Goal: Task Accomplishment & Management: Manage account settings

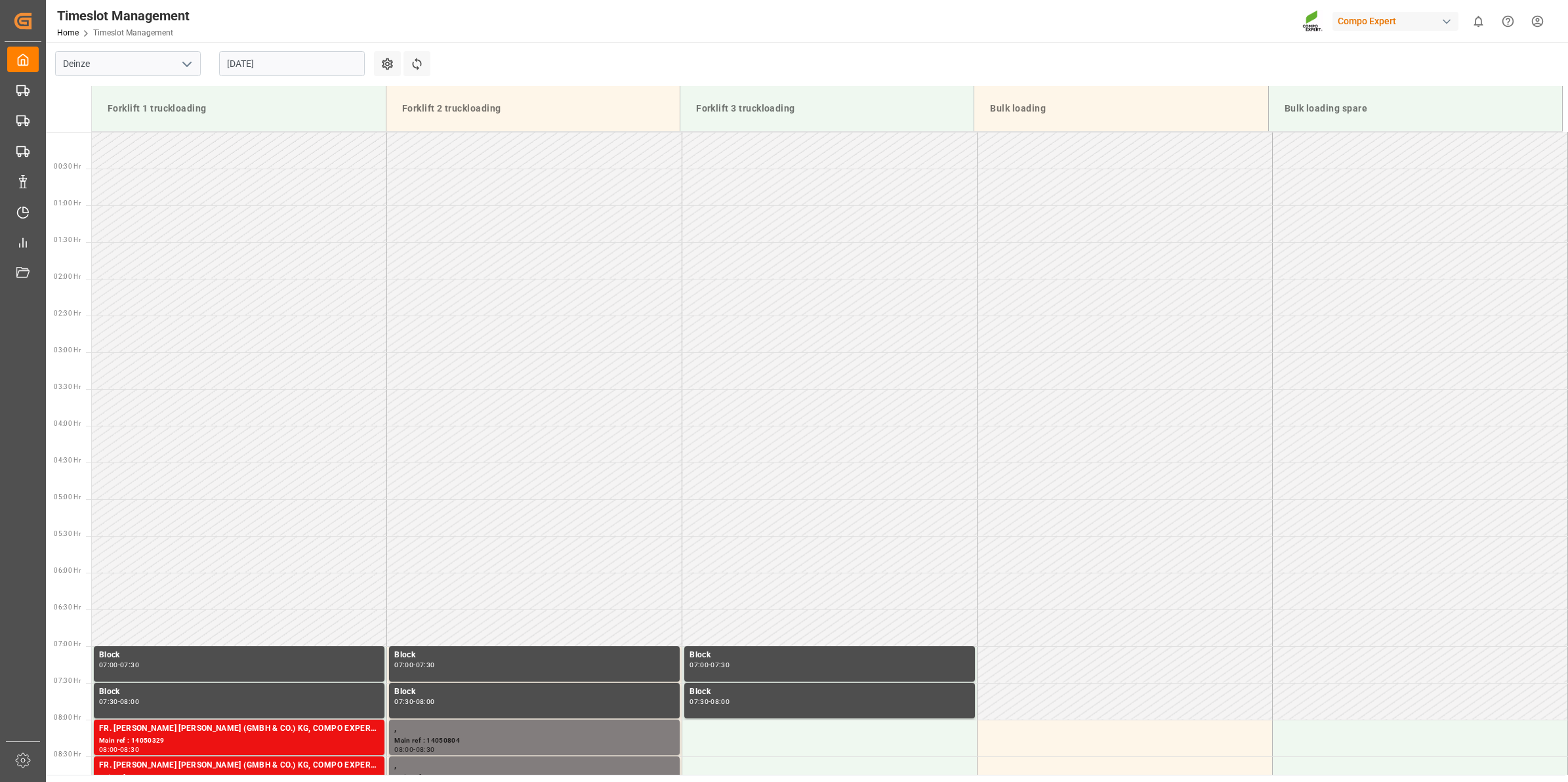
scroll to position [506, 0]
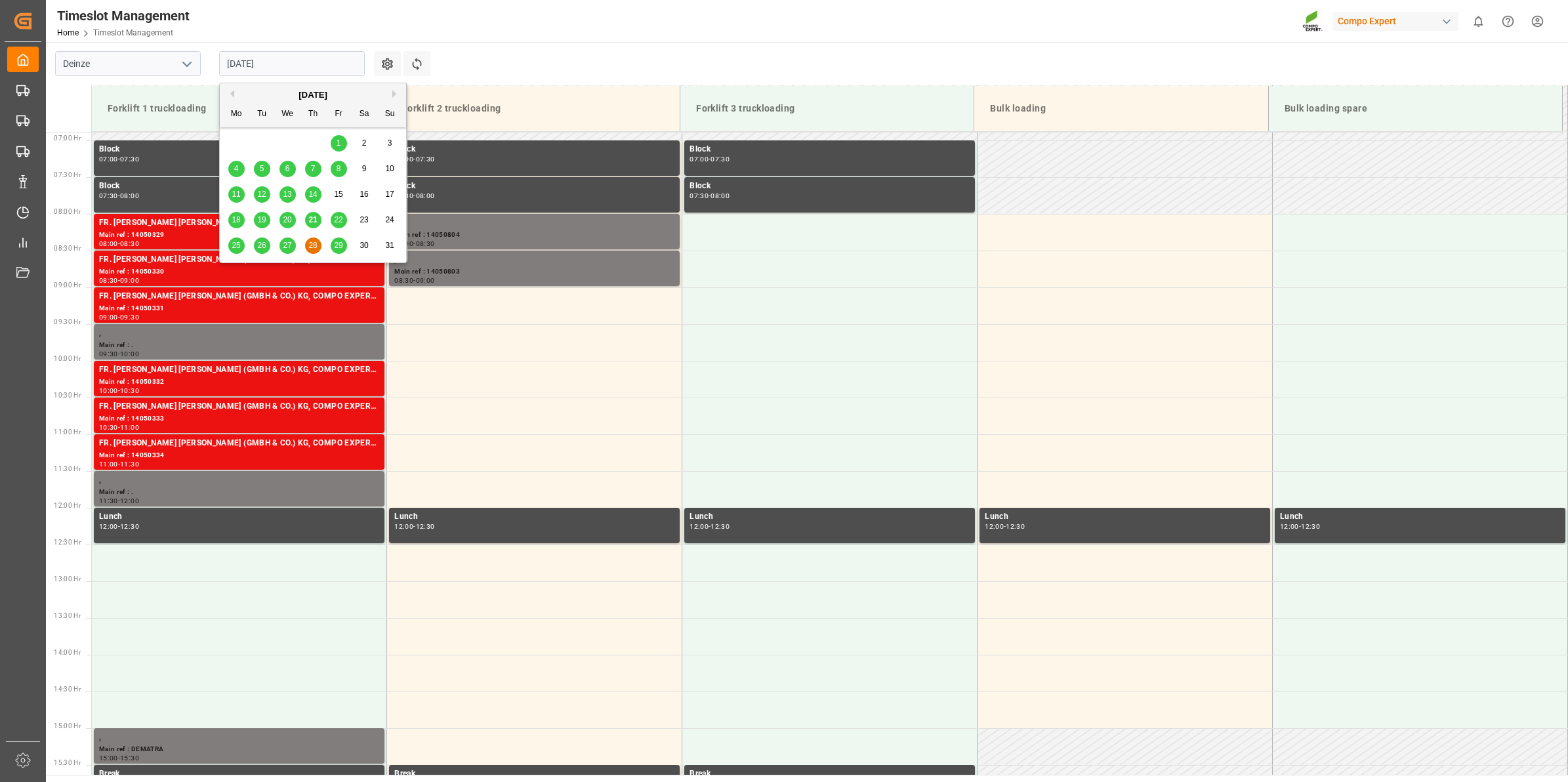
click at [253, 66] on input "[DATE]" at bounding box center [292, 63] width 146 height 24
click at [342, 216] on span "22" at bounding box center [338, 220] width 8 height 9
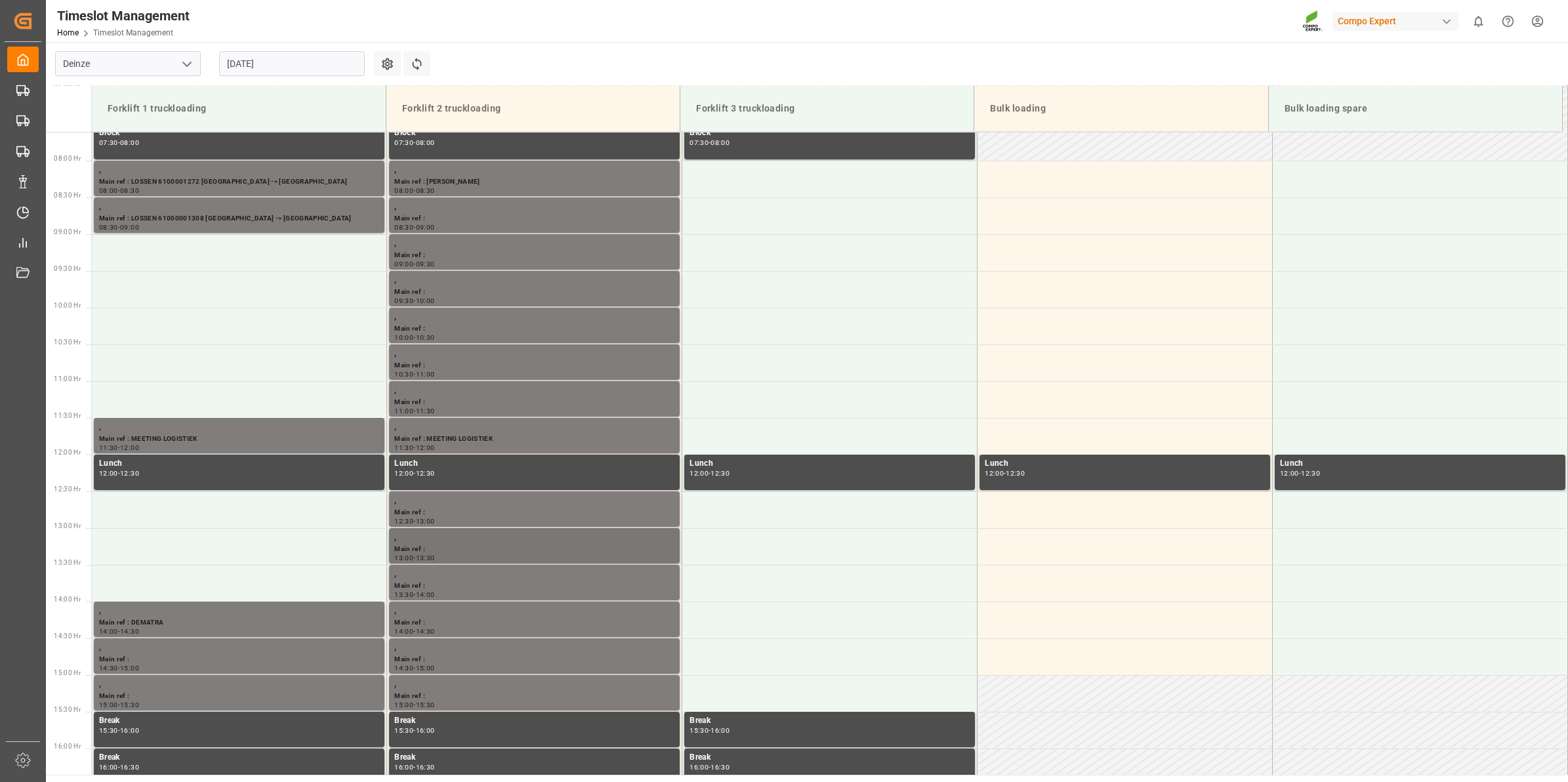
scroll to position [519, 0]
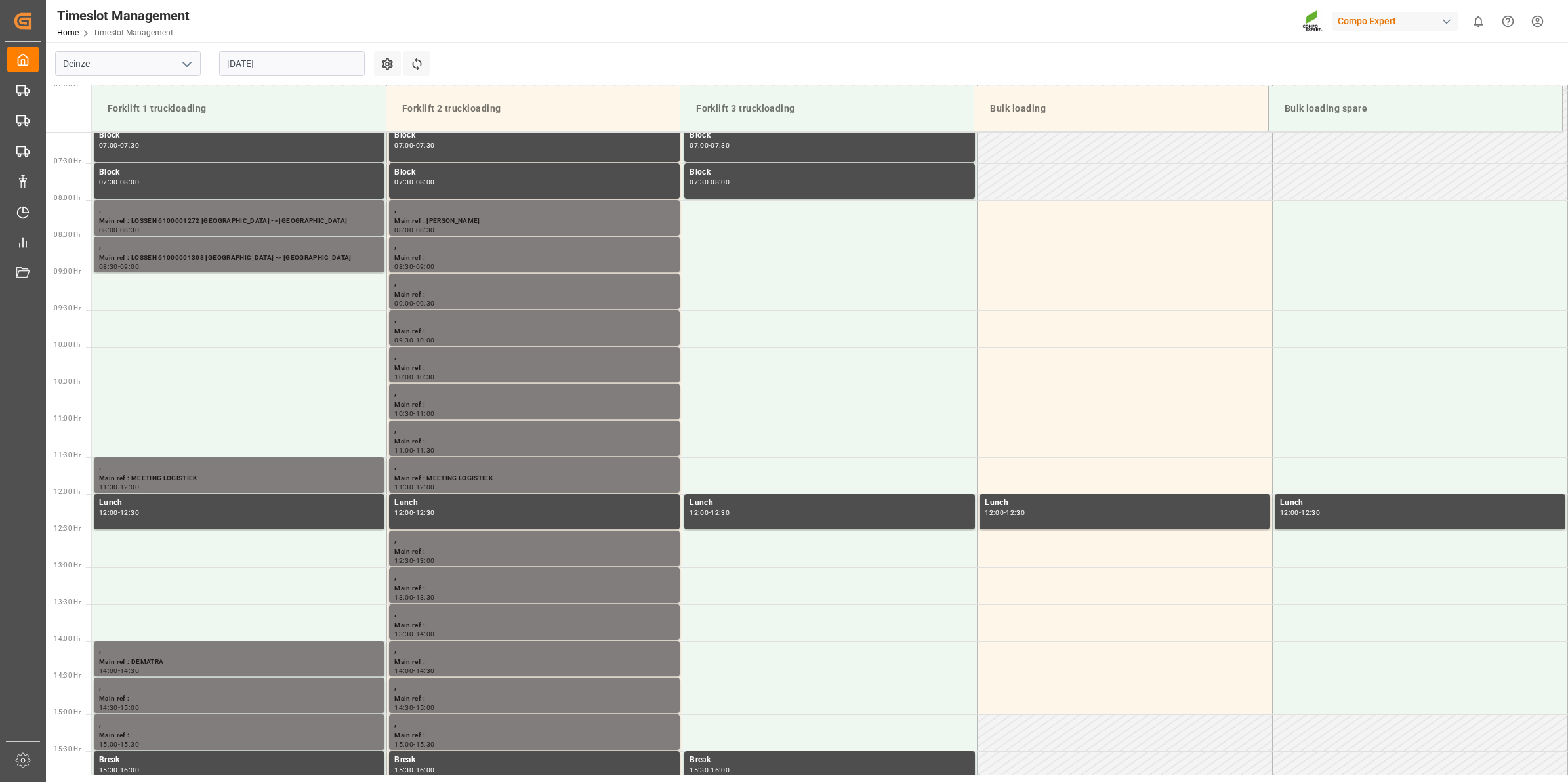
click at [261, 64] on input "[DATE]" at bounding box center [292, 63] width 146 height 24
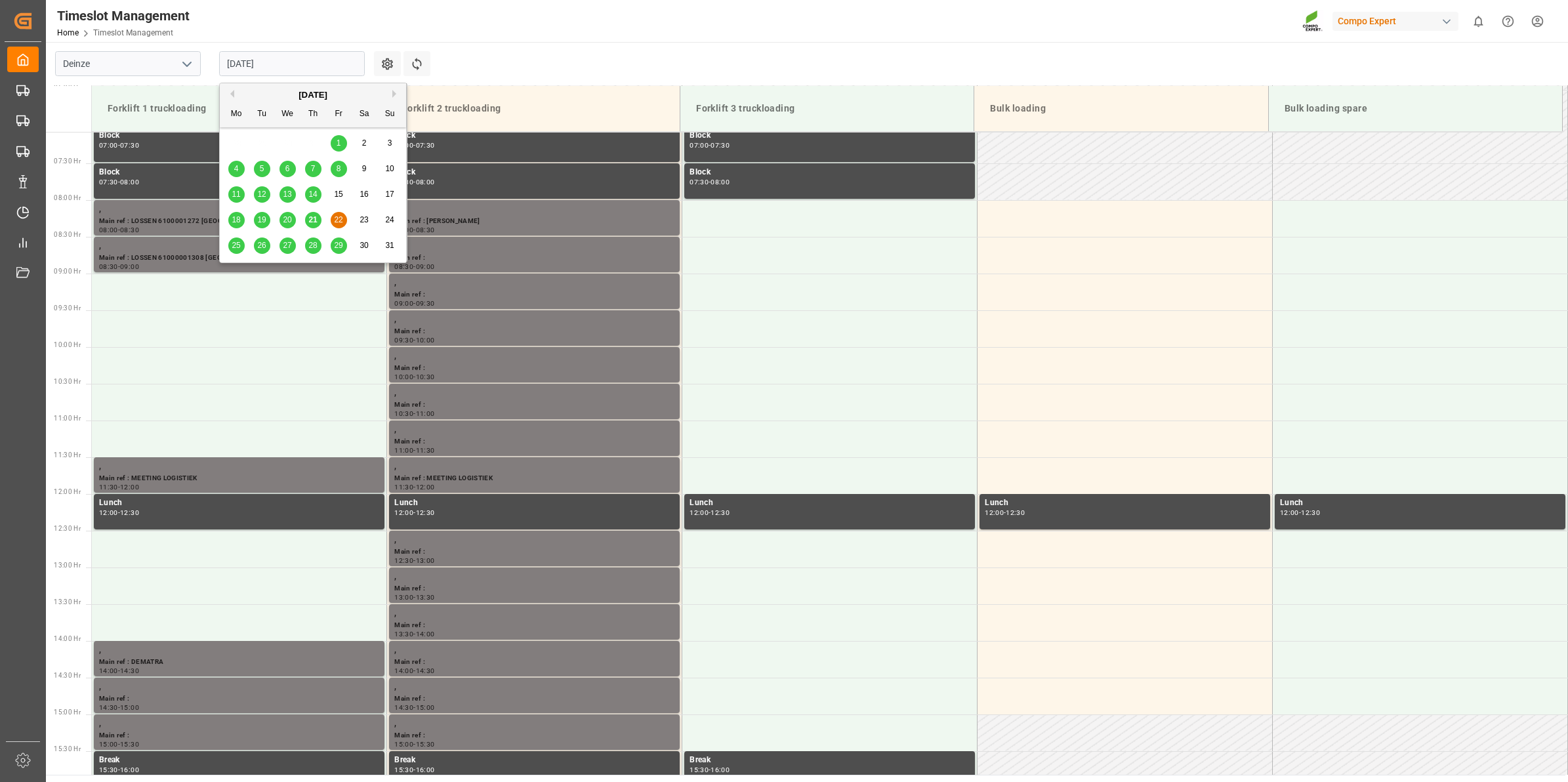
click at [317, 244] on span "28" at bounding box center [312, 246] width 8 height 9
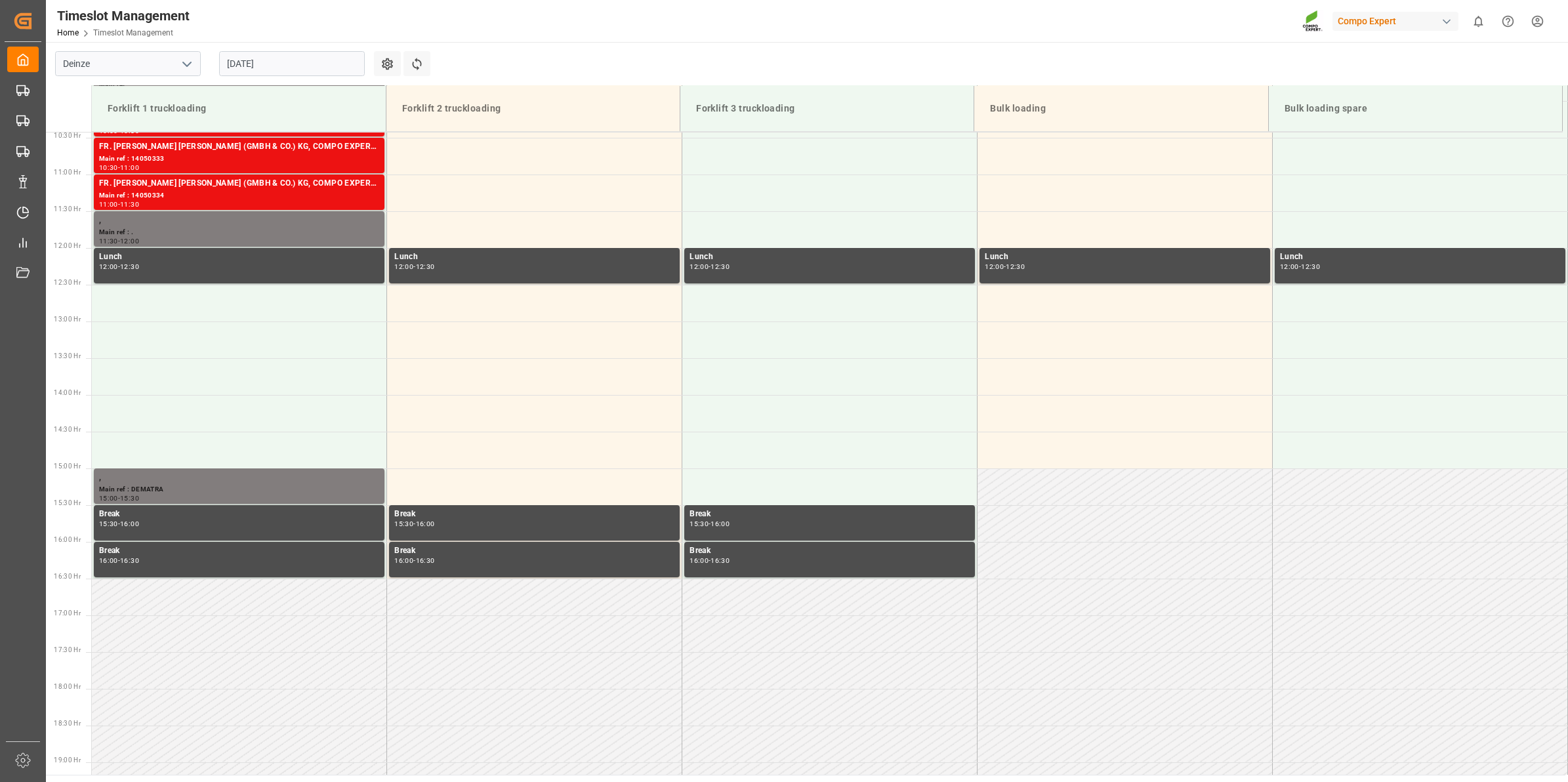
scroll to position [438, 0]
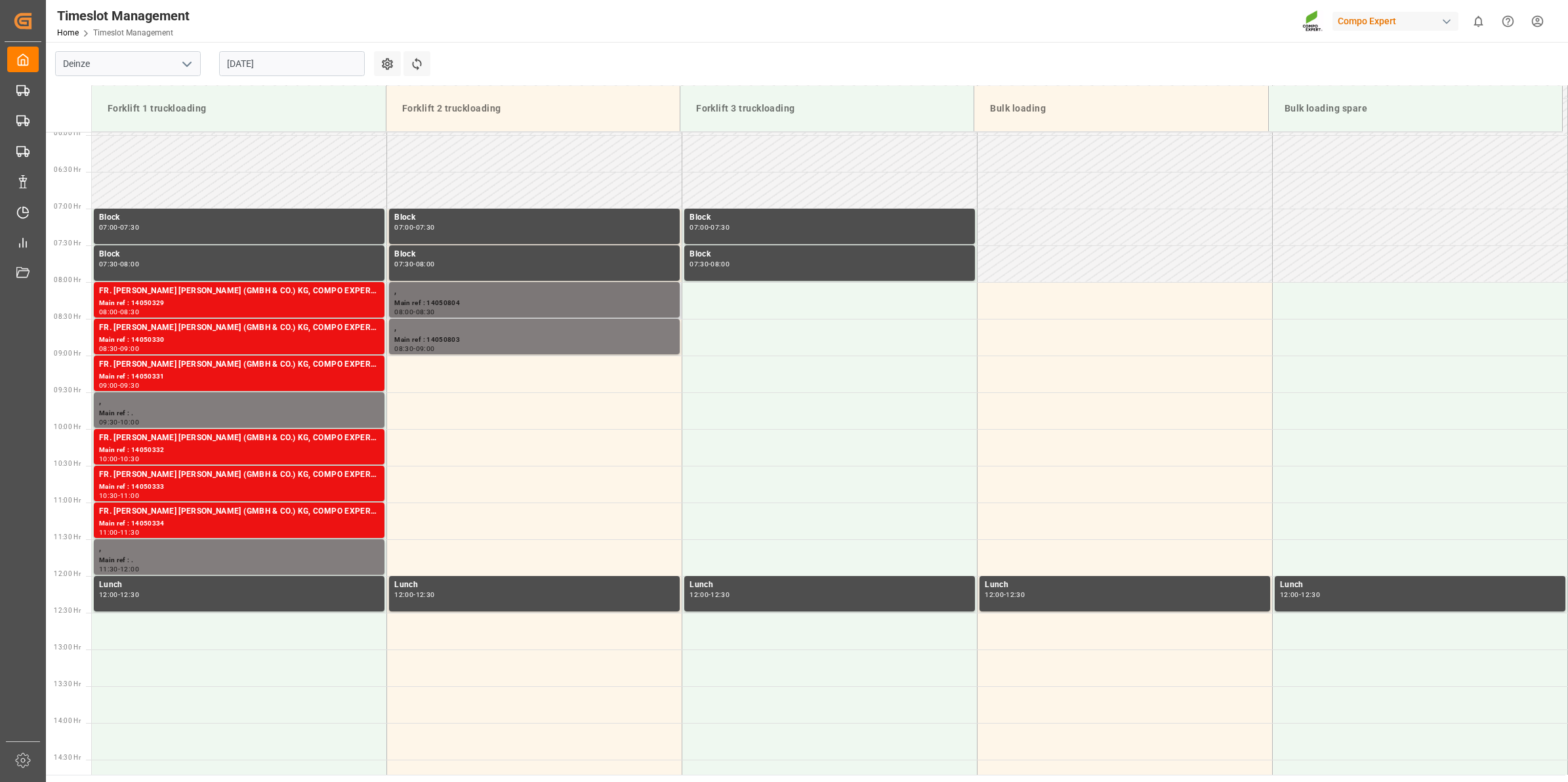
click at [568, 299] on div "Main ref : 14050804" at bounding box center [535, 304] width 280 height 11
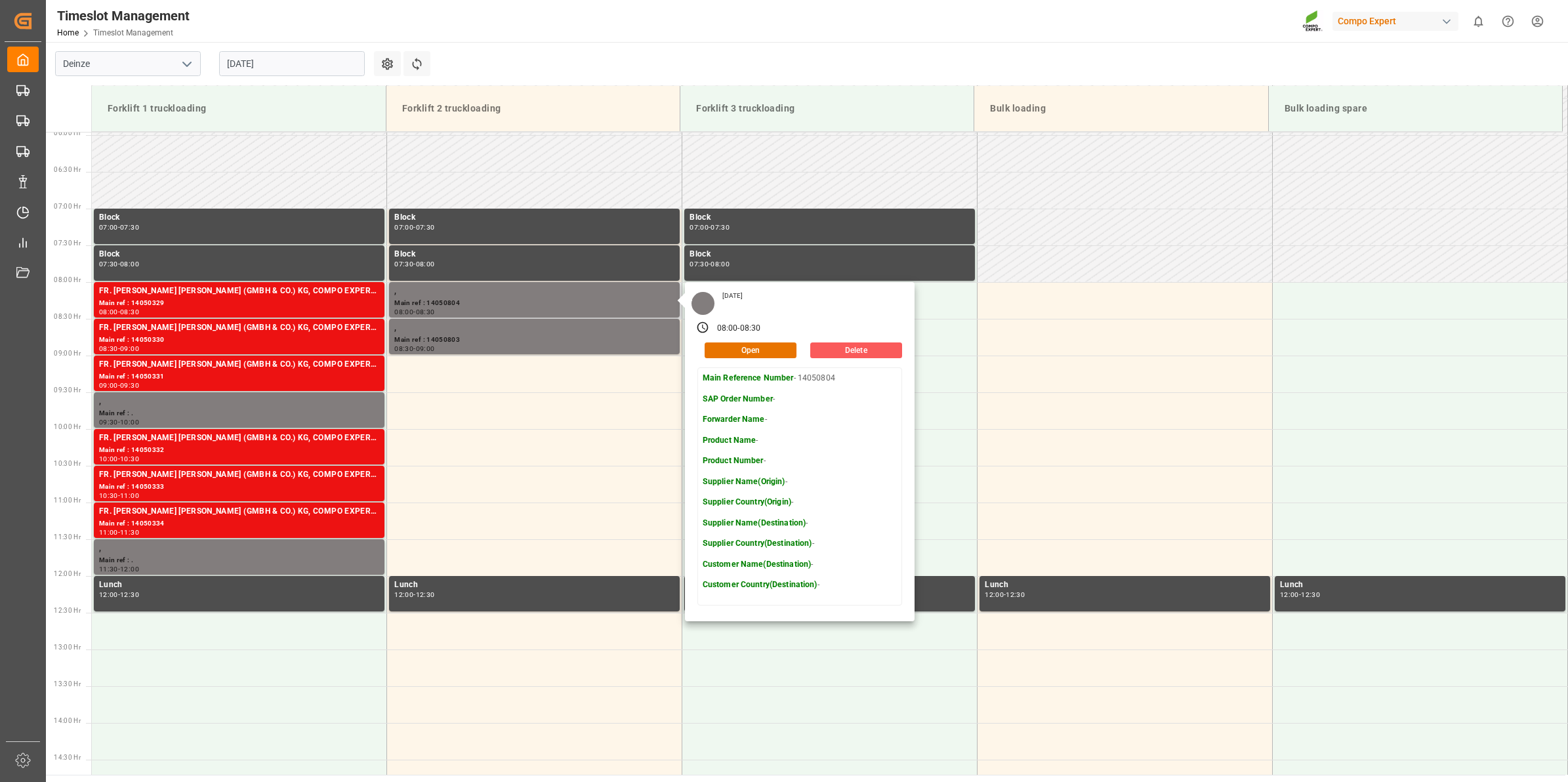
click at [883, 353] on button "Delete" at bounding box center [856, 350] width 92 height 16
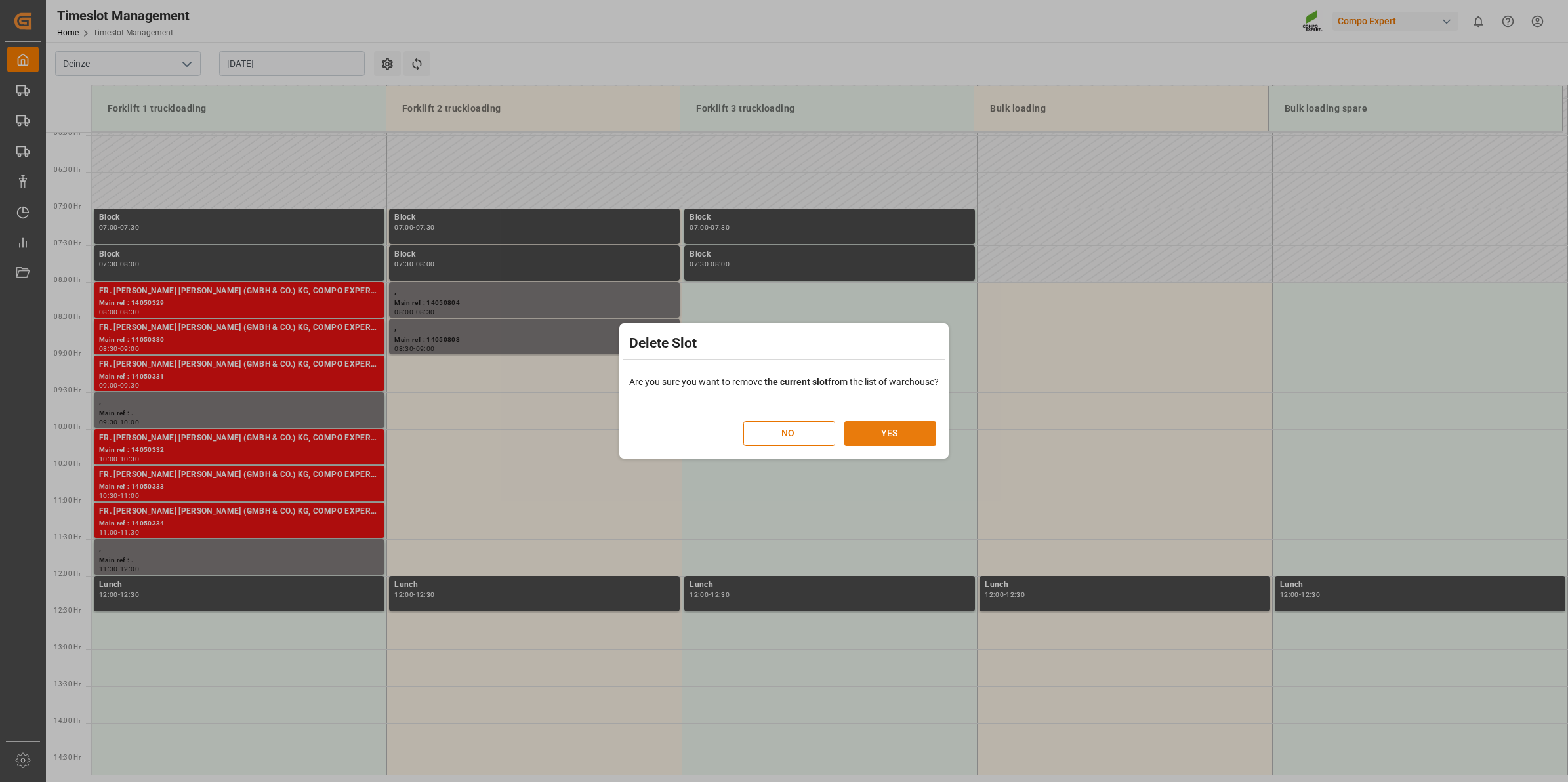
click at [909, 437] on button "YES" at bounding box center [890, 434] width 92 height 24
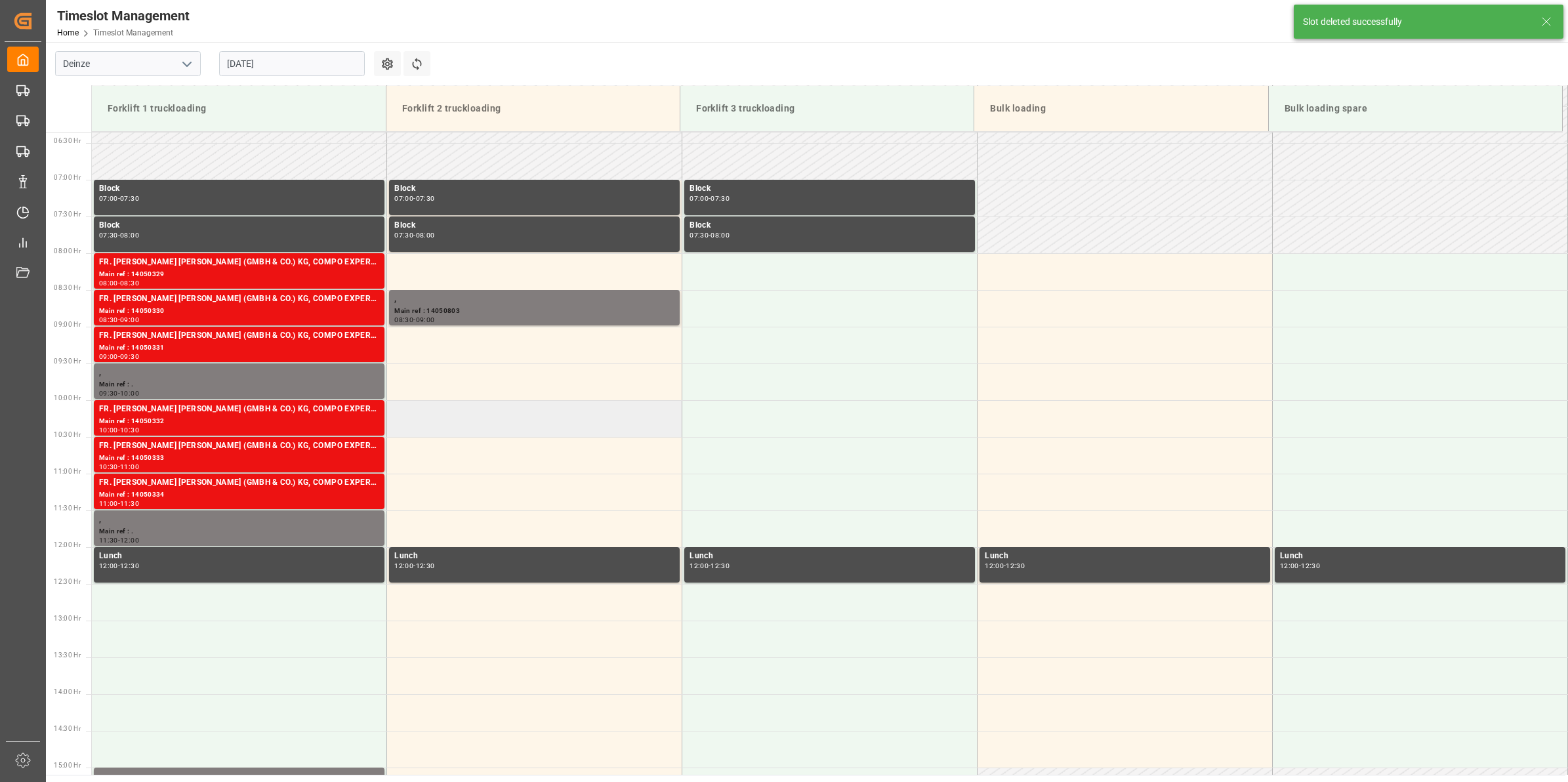
scroll to position [506, 0]
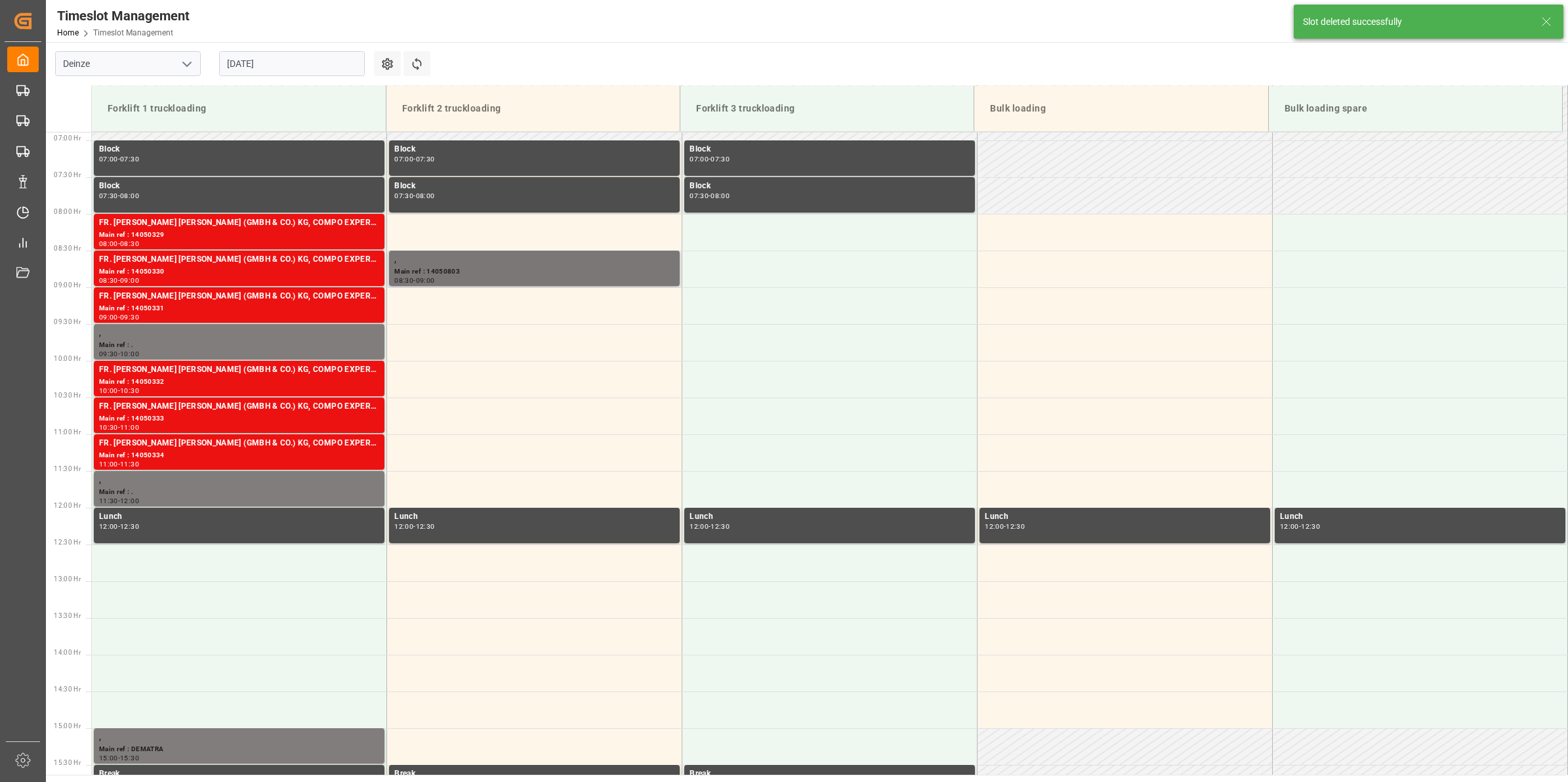
click at [567, 278] on div "08:30 - 09:00" at bounding box center [535, 281] width 280 height 8
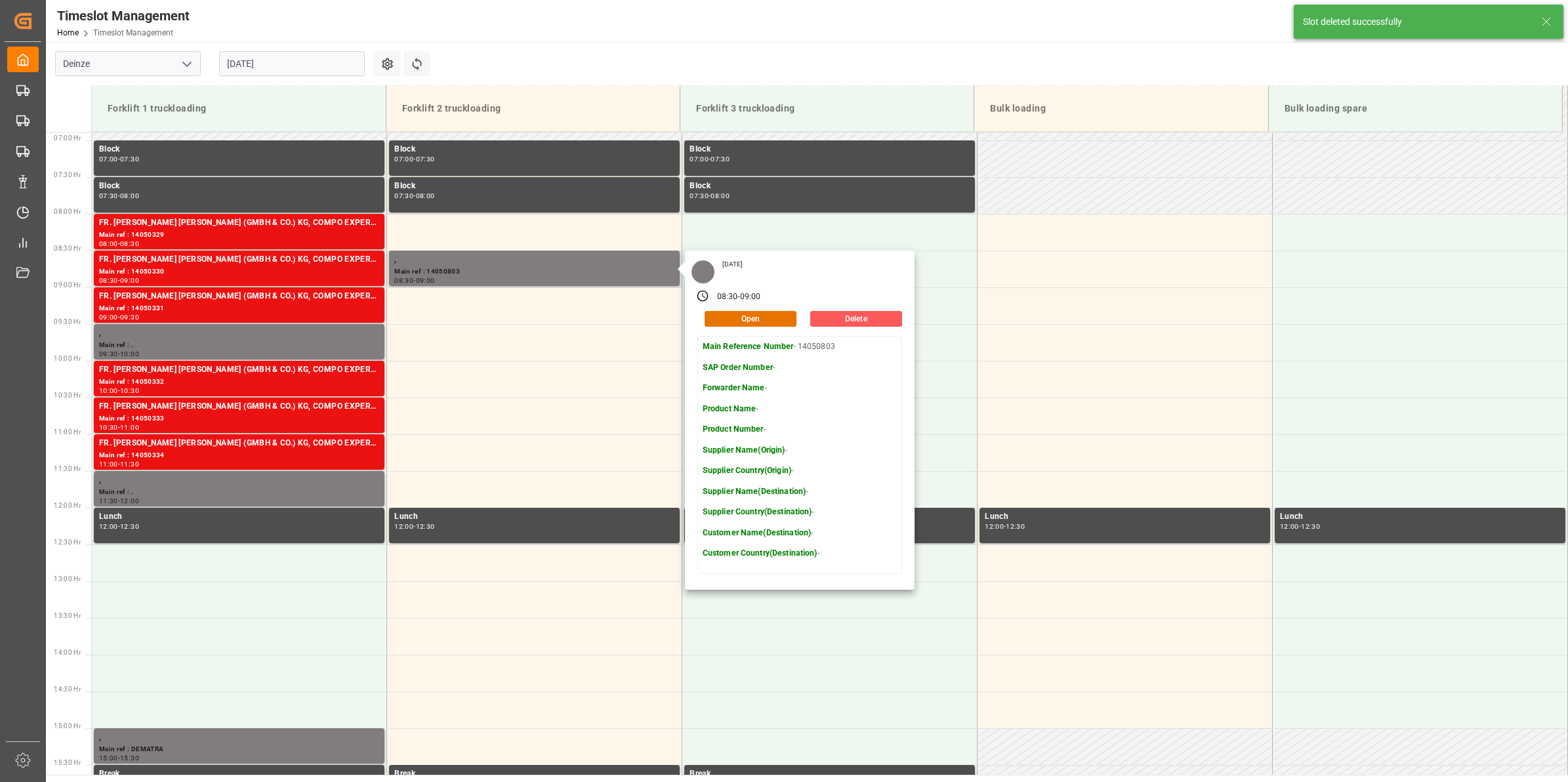
click at [878, 320] on button "Delete" at bounding box center [856, 318] width 92 height 16
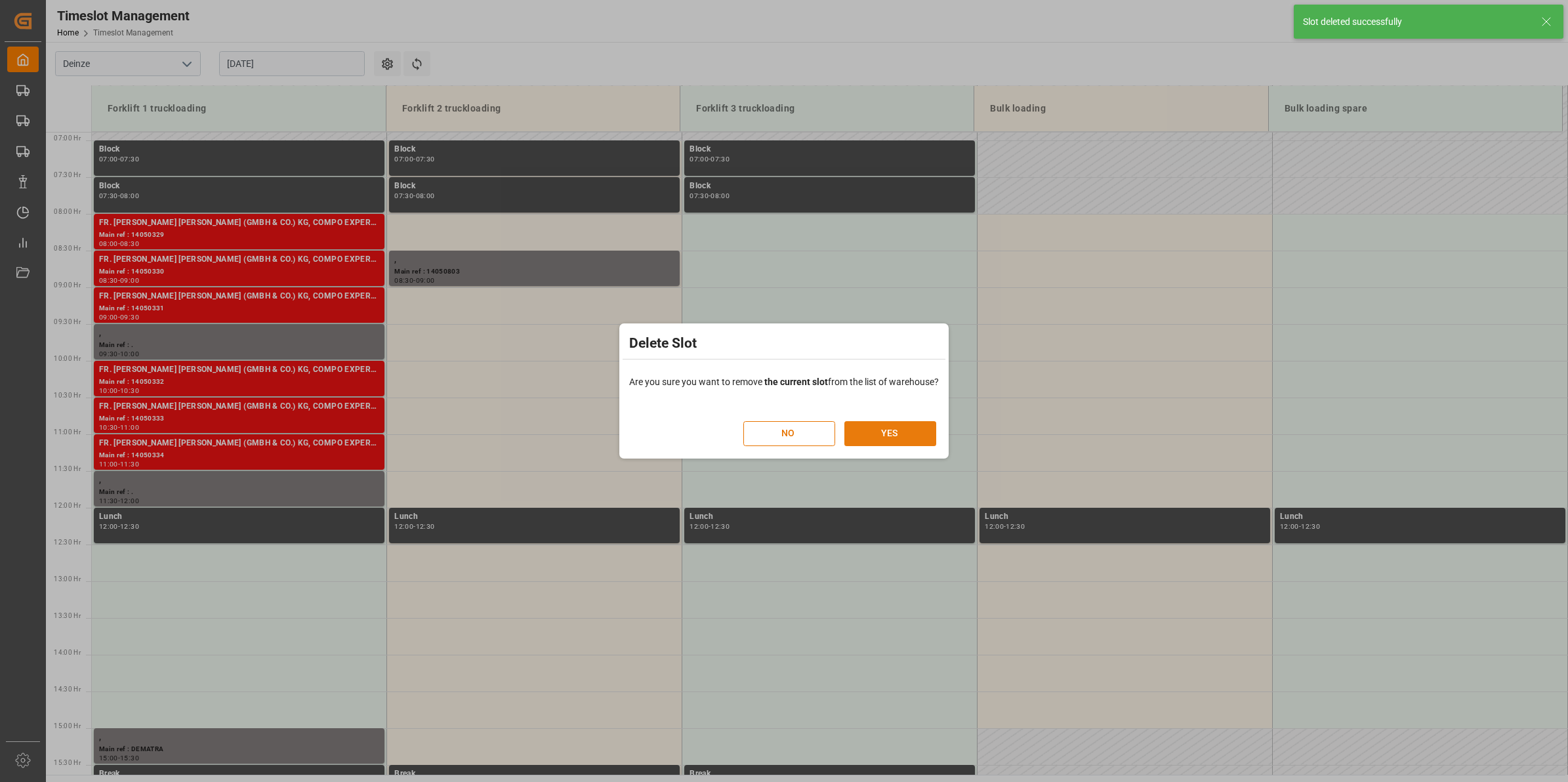
click at [876, 435] on button "YES" at bounding box center [890, 434] width 92 height 24
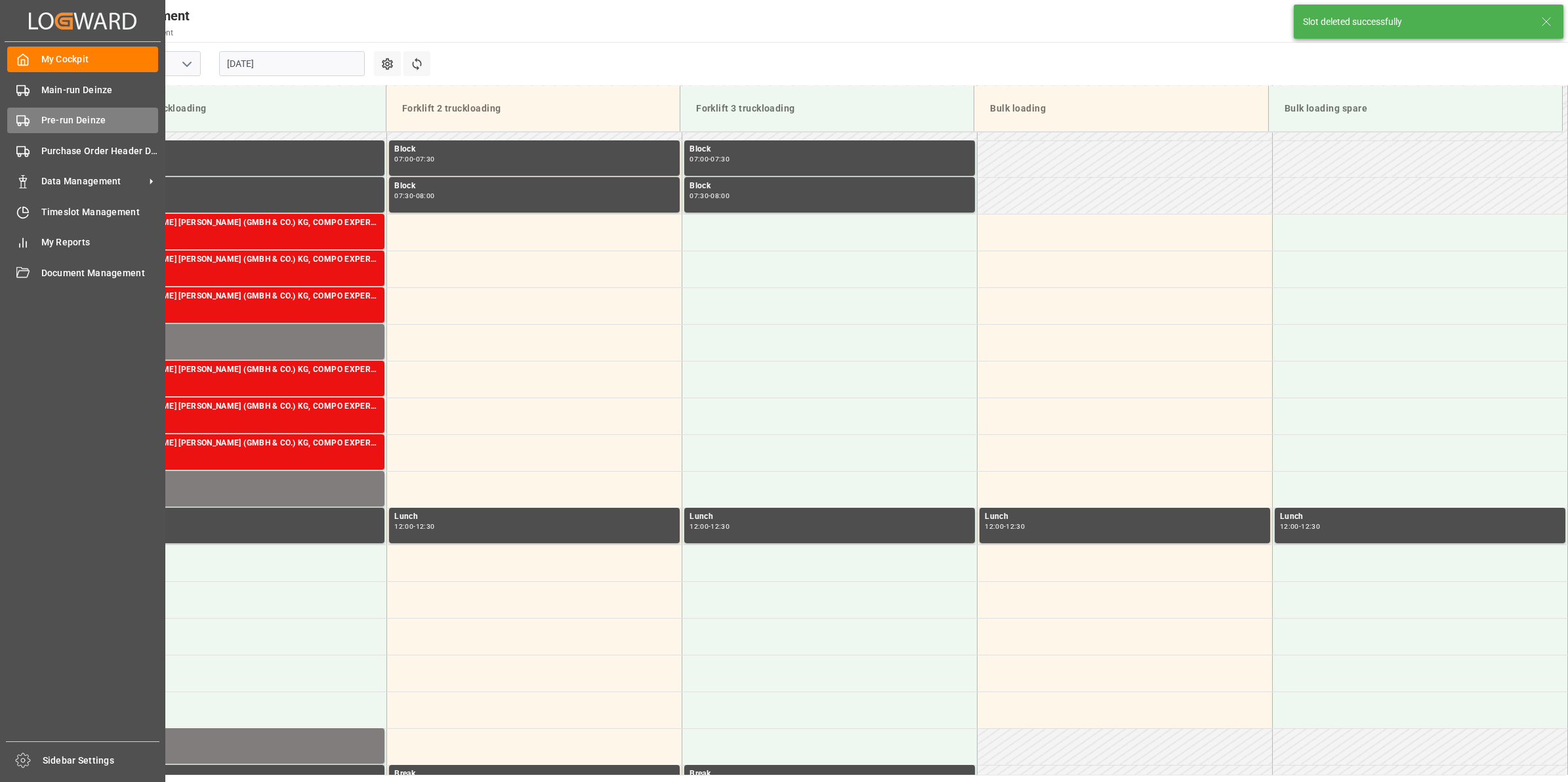
click at [31, 109] on div "Pre-run Deinze Pre-run Deinze" at bounding box center [83, 120] width 151 height 25
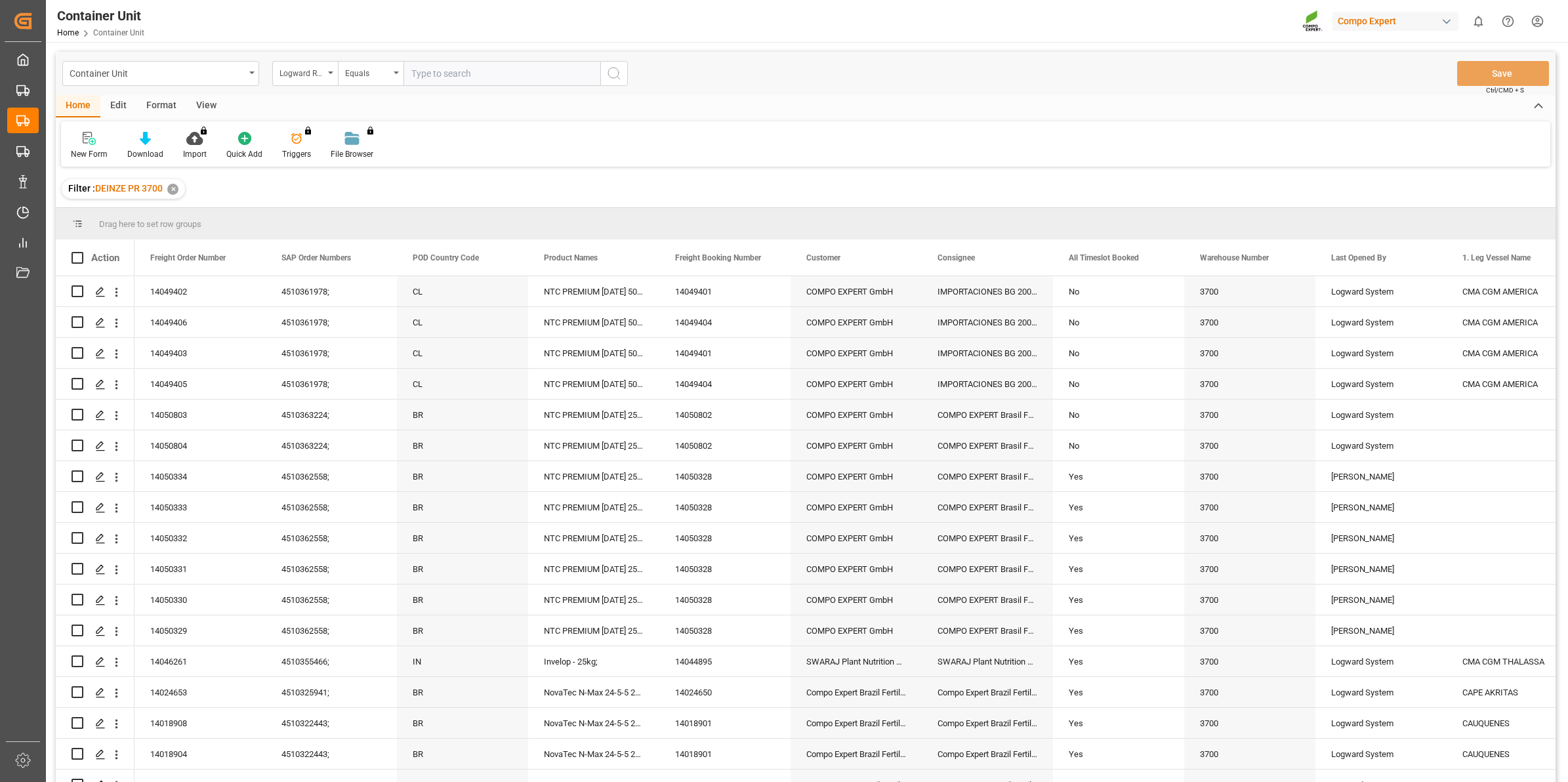
click at [328, 77] on div "Logward Reference" at bounding box center [305, 73] width 66 height 24
click at [351, 325] on div "Freight Order Number" at bounding box center [371, 327] width 196 height 27
click at [452, 81] on input "text" at bounding box center [502, 73] width 197 height 24
type input "14050804"
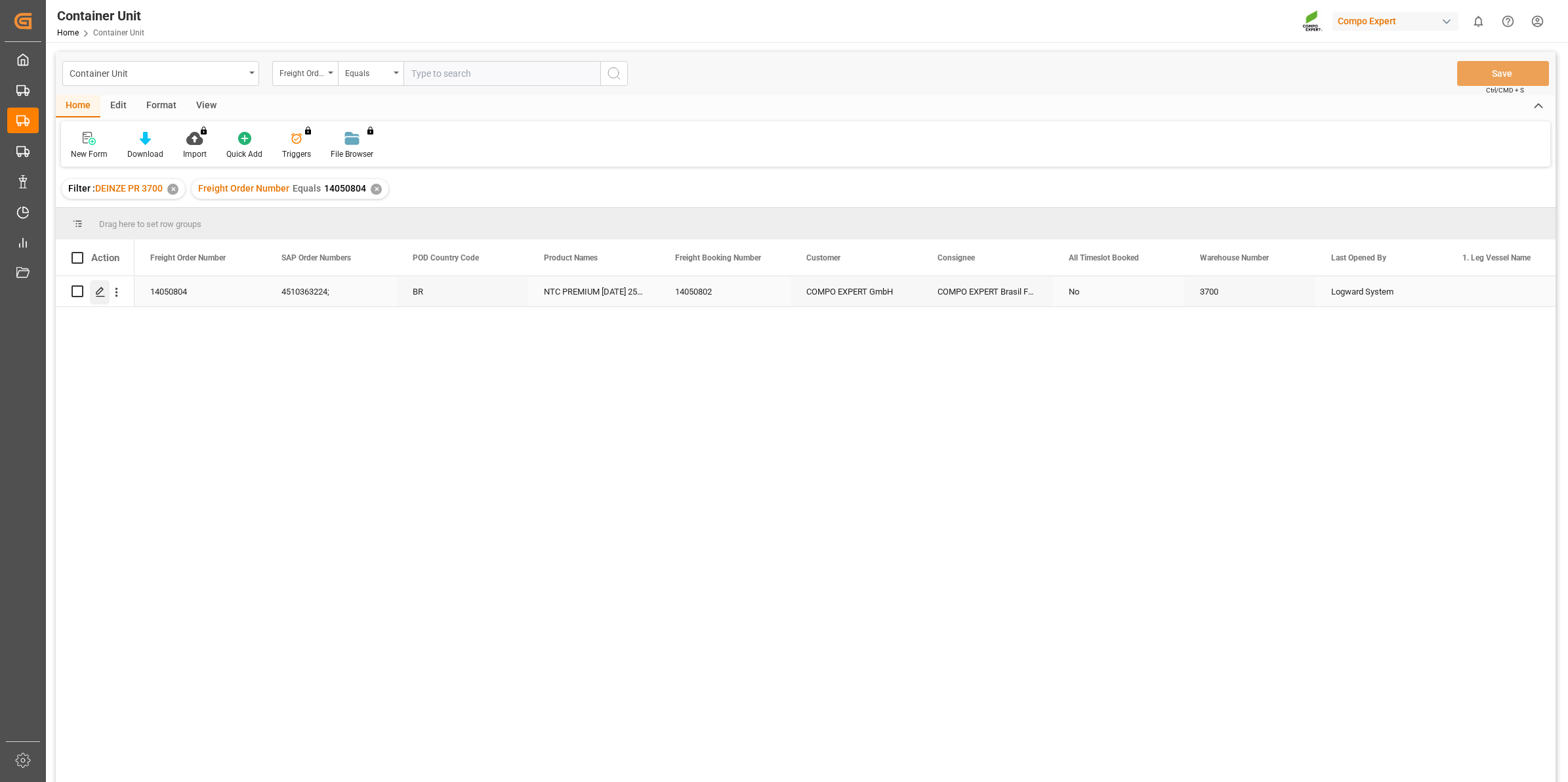
click at [102, 295] on line "Press SPACE to select this row." at bounding box center [100, 295] width 8 height 0
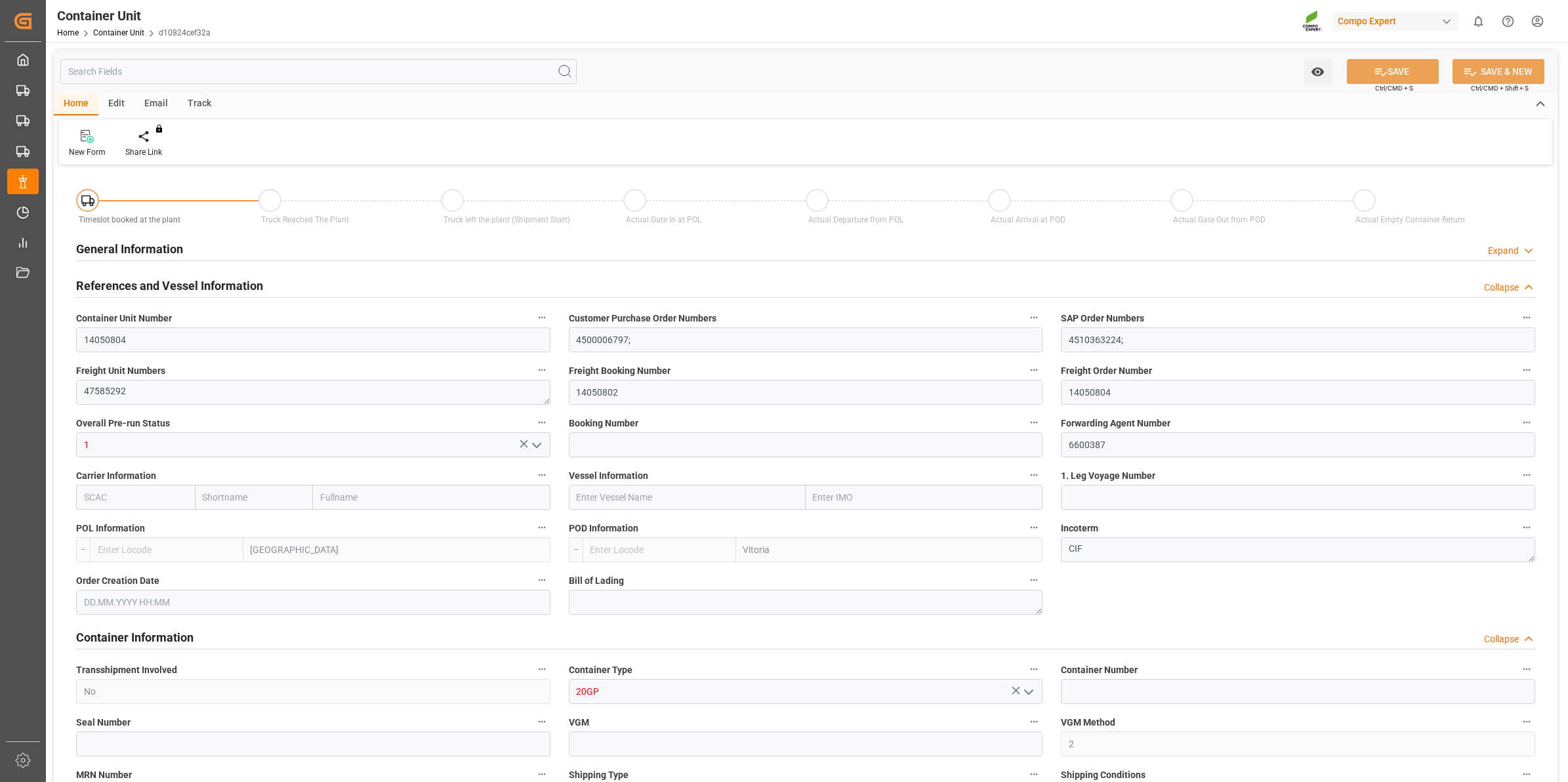
type input "BEANR"
type input "BRVIX"
type input "0"
type input "40"
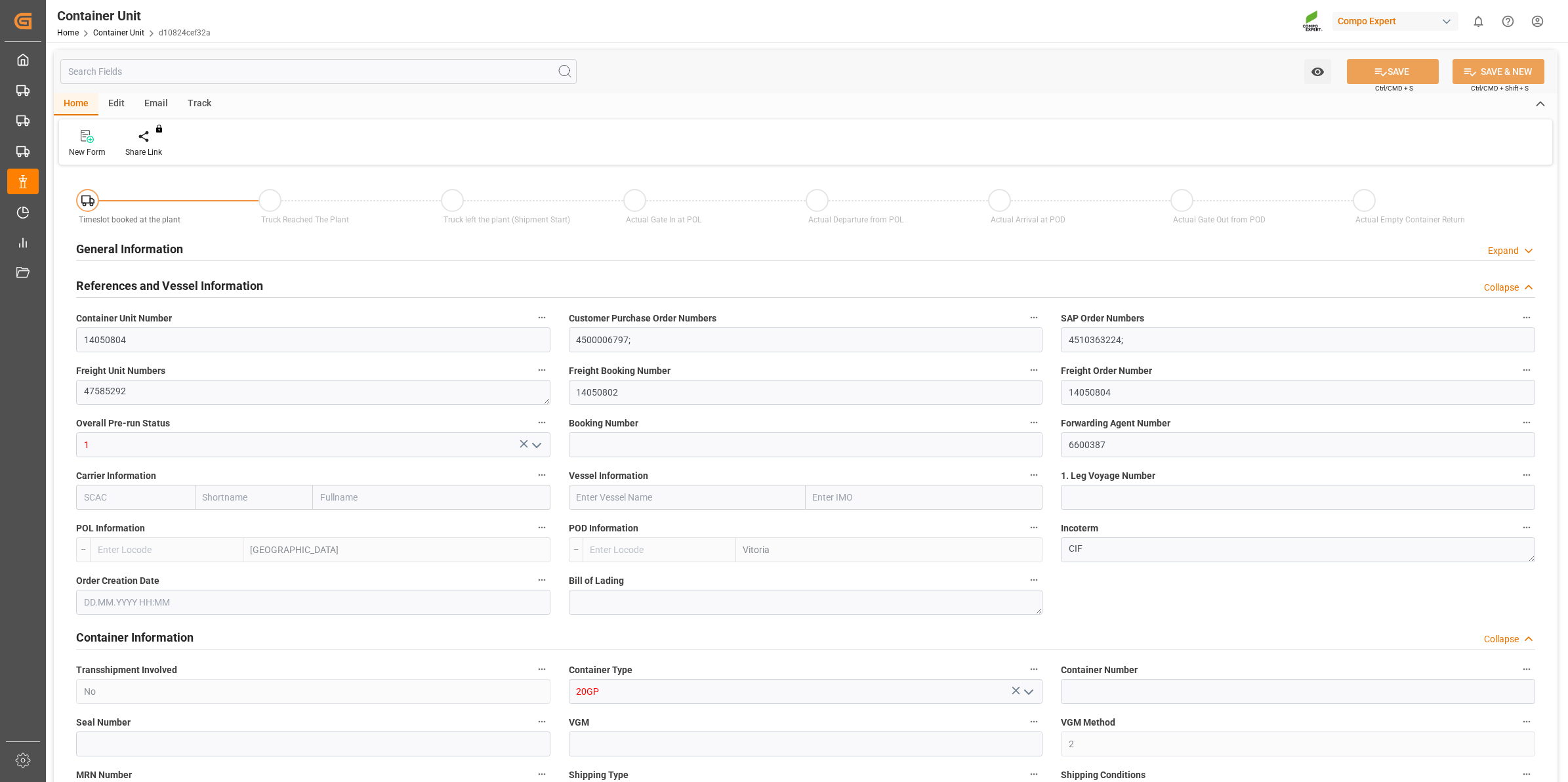
type input "21500"
type input "[DATE] 15:50"
type input "[DATE]"
click at [149, 155] on div "Create Timeslot" at bounding box center [152, 152] width 56 height 12
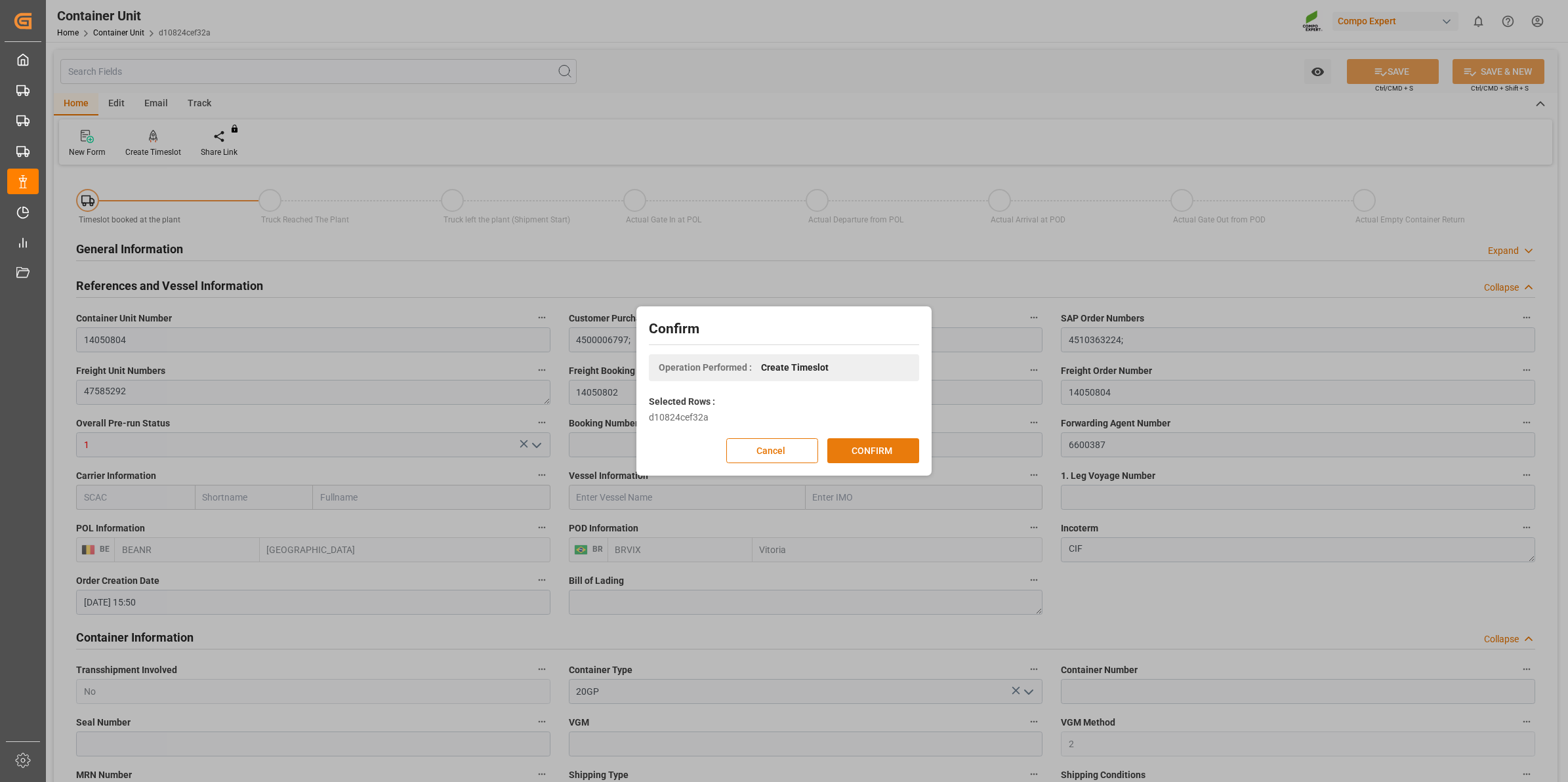
click at [887, 448] on button "CONFIRM" at bounding box center [873, 451] width 92 height 24
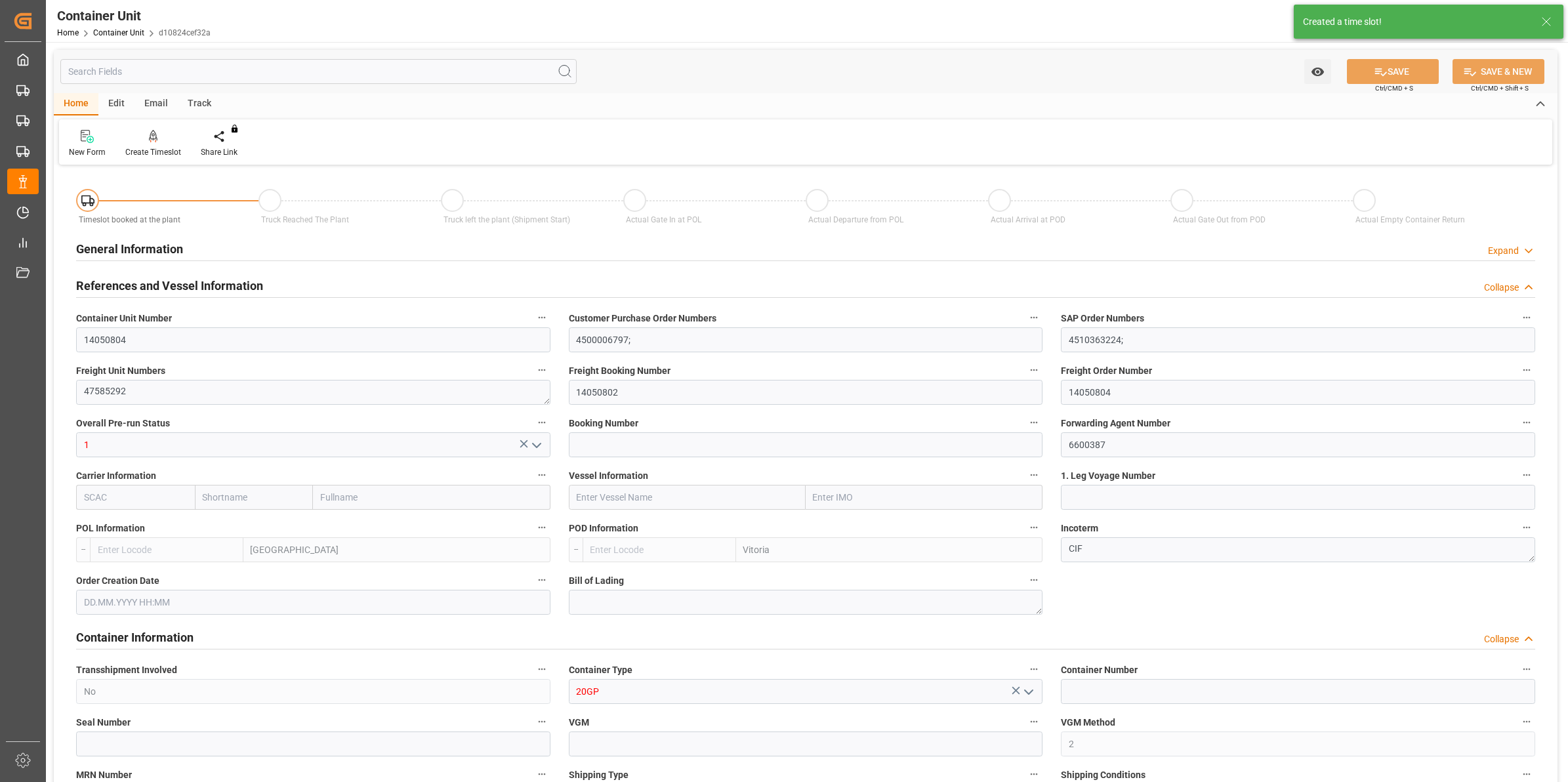
type input "BEANR"
type input "BRVIX"
type input "0"
type input "40"
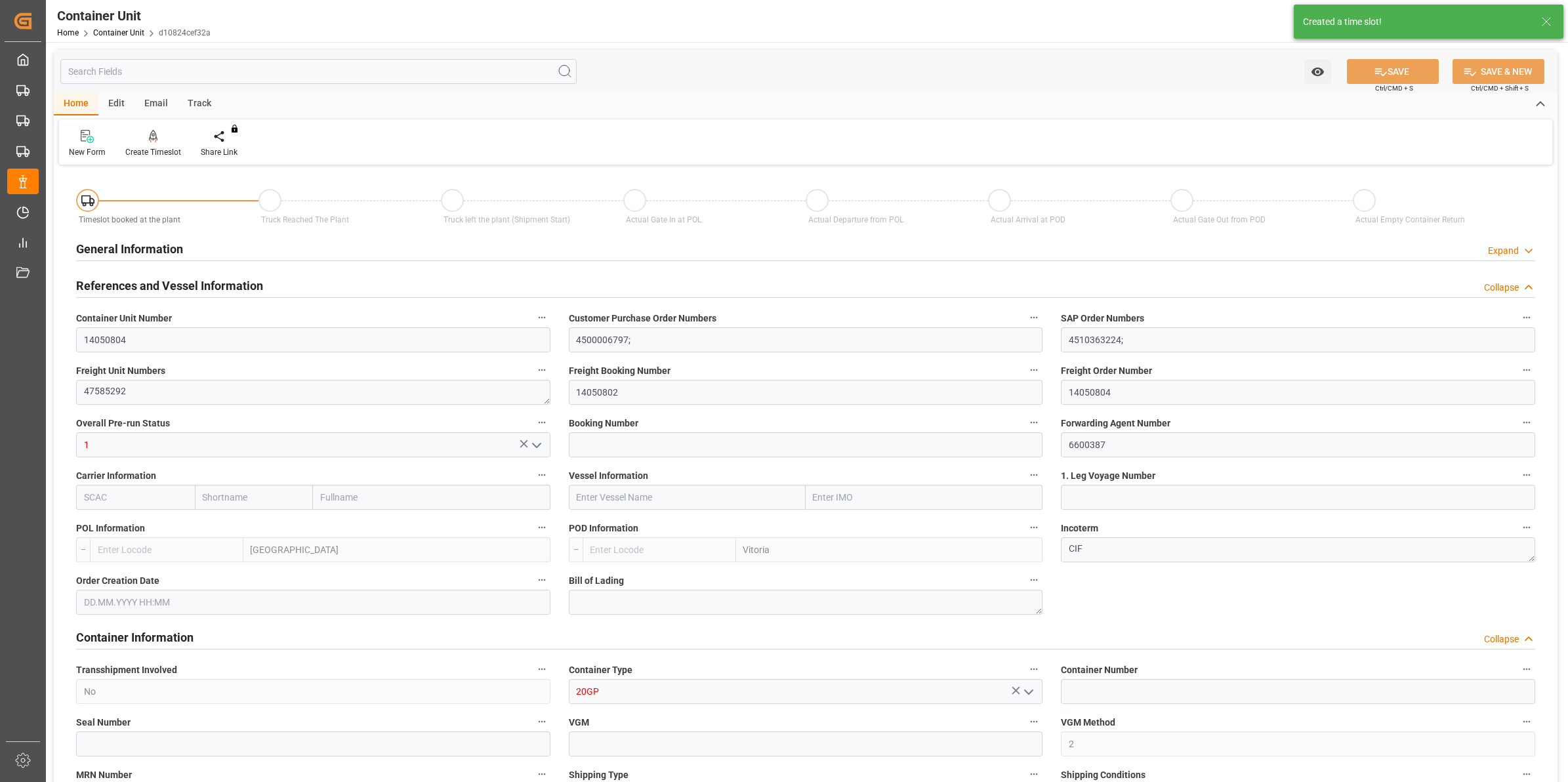
type input "21500"
type input "[DATE] 15:50"
type input "[DATE]"
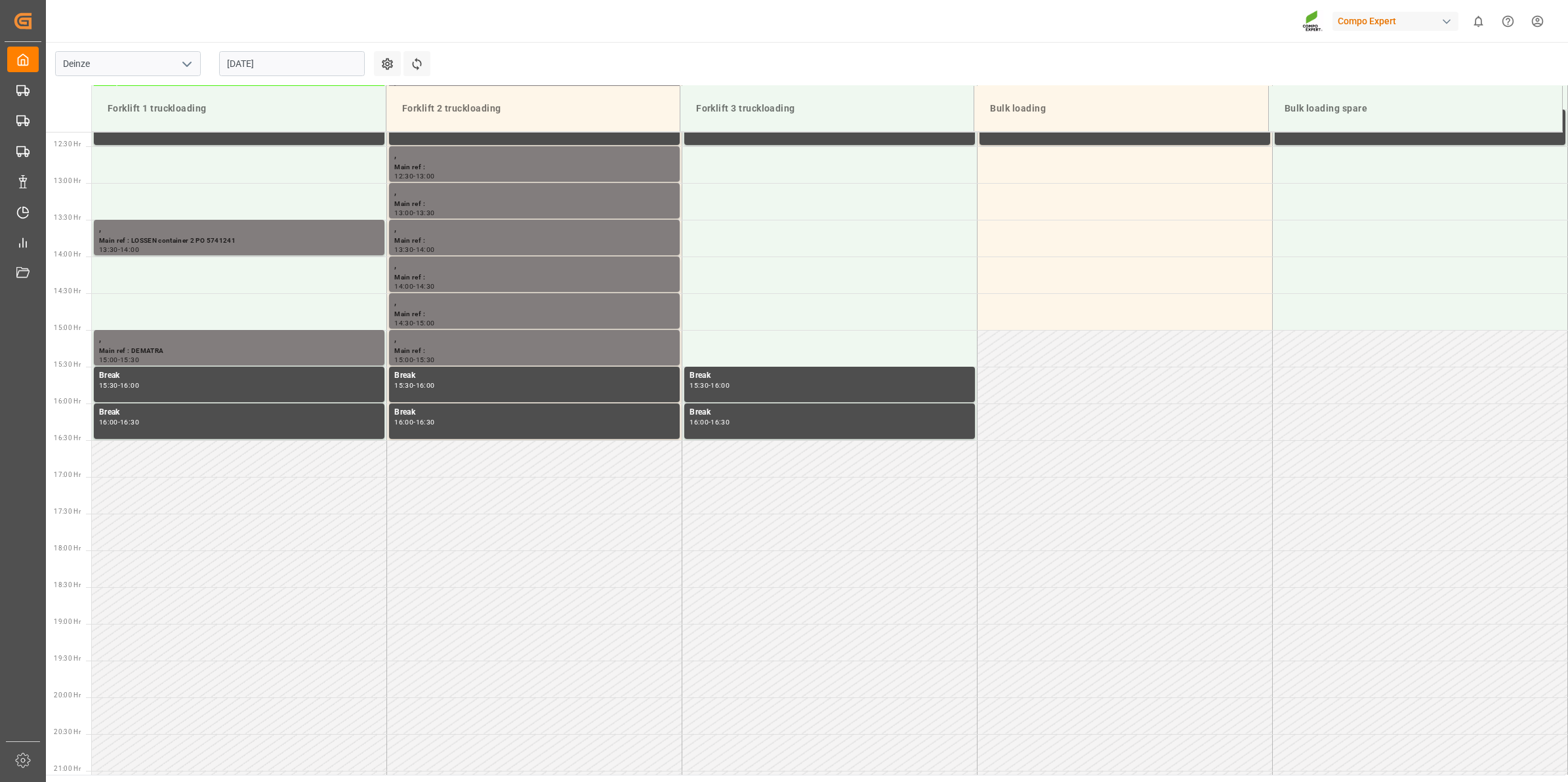
scroll to position [766, 0]
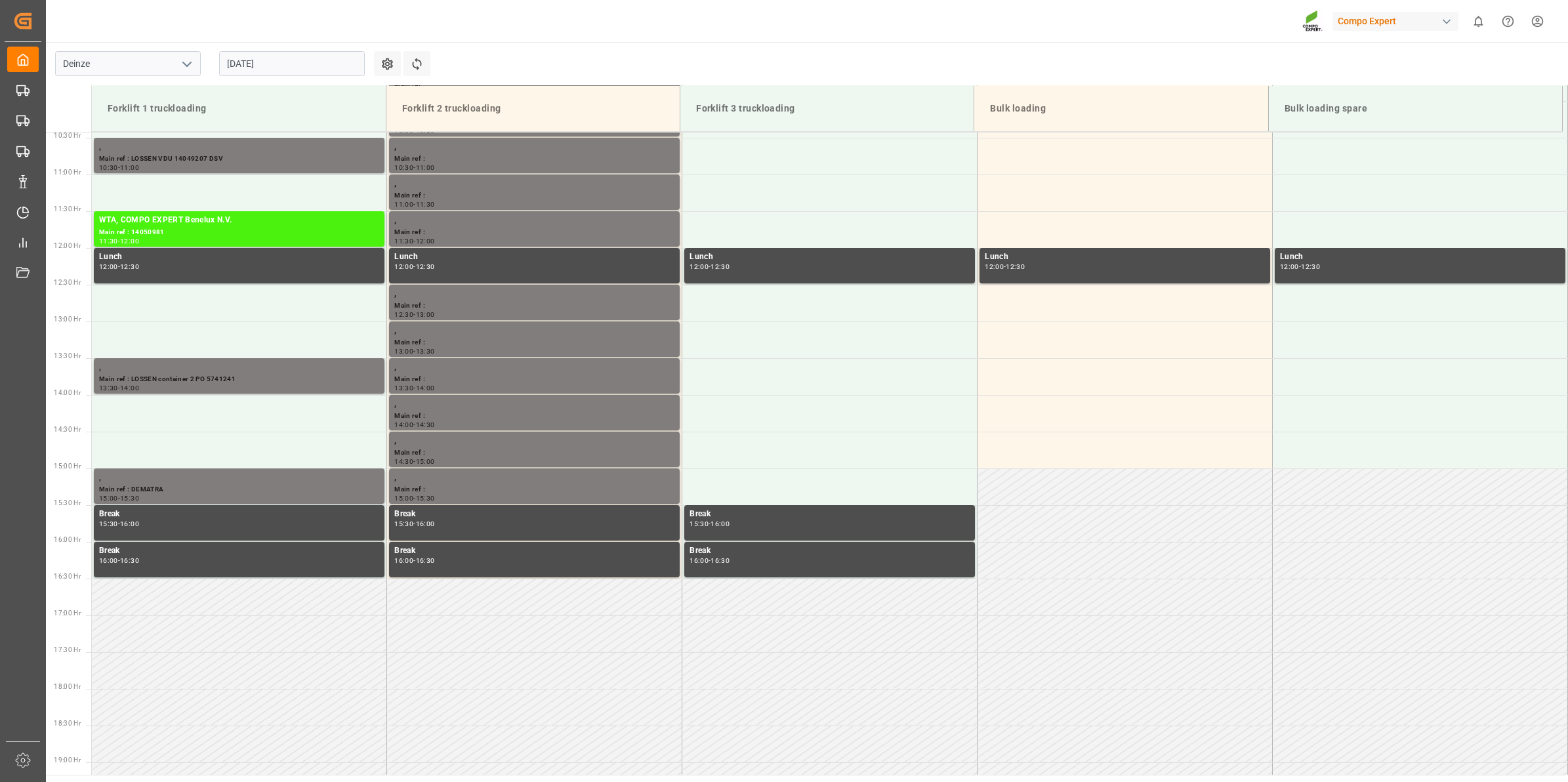
click at [235, 66] on input "21.08.2025" at bounding box center [292, 63] width 146 height 24
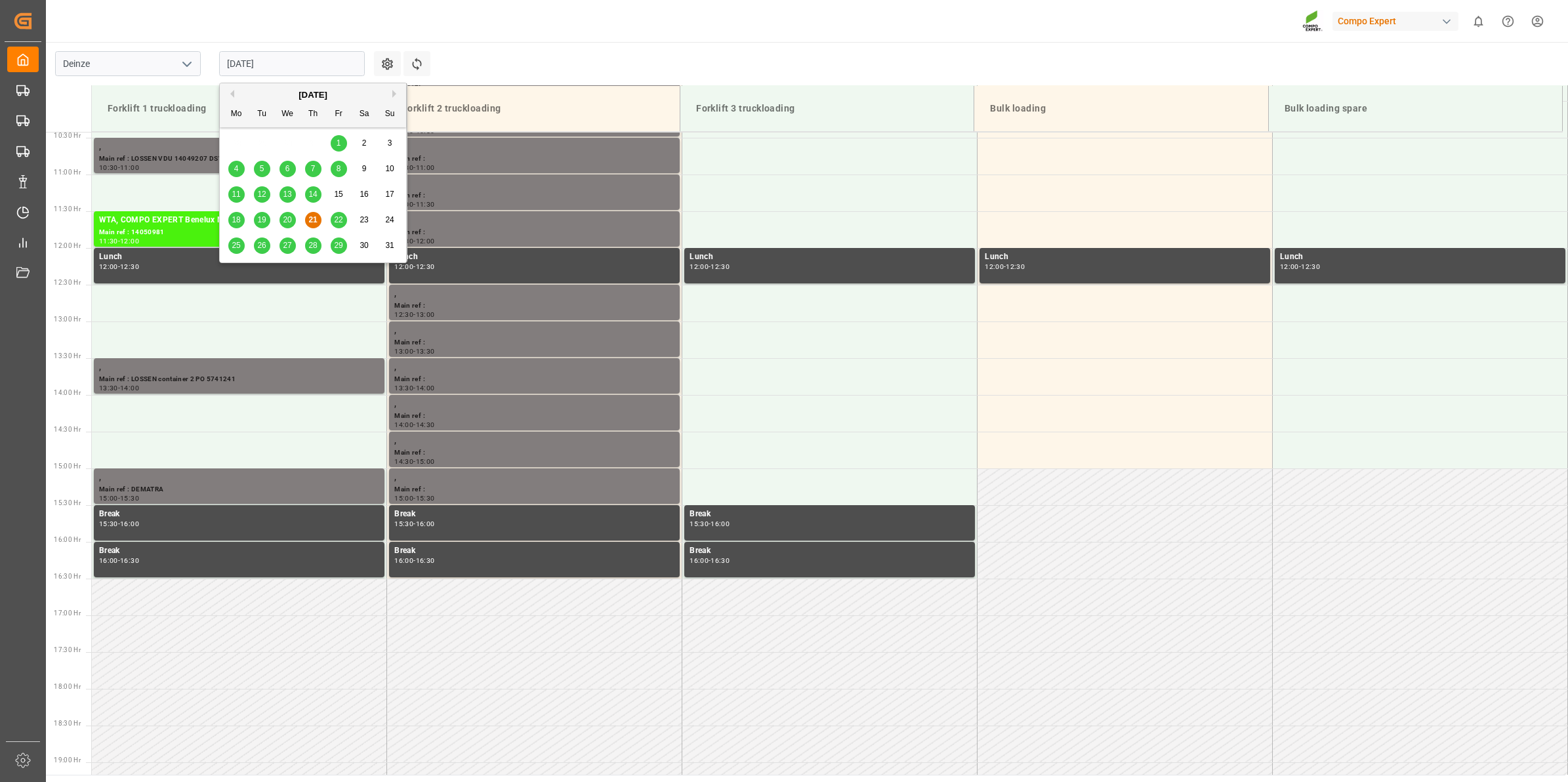
click at [313, 247] on span "28" at bounding box center [312, 246] width 8 height 9
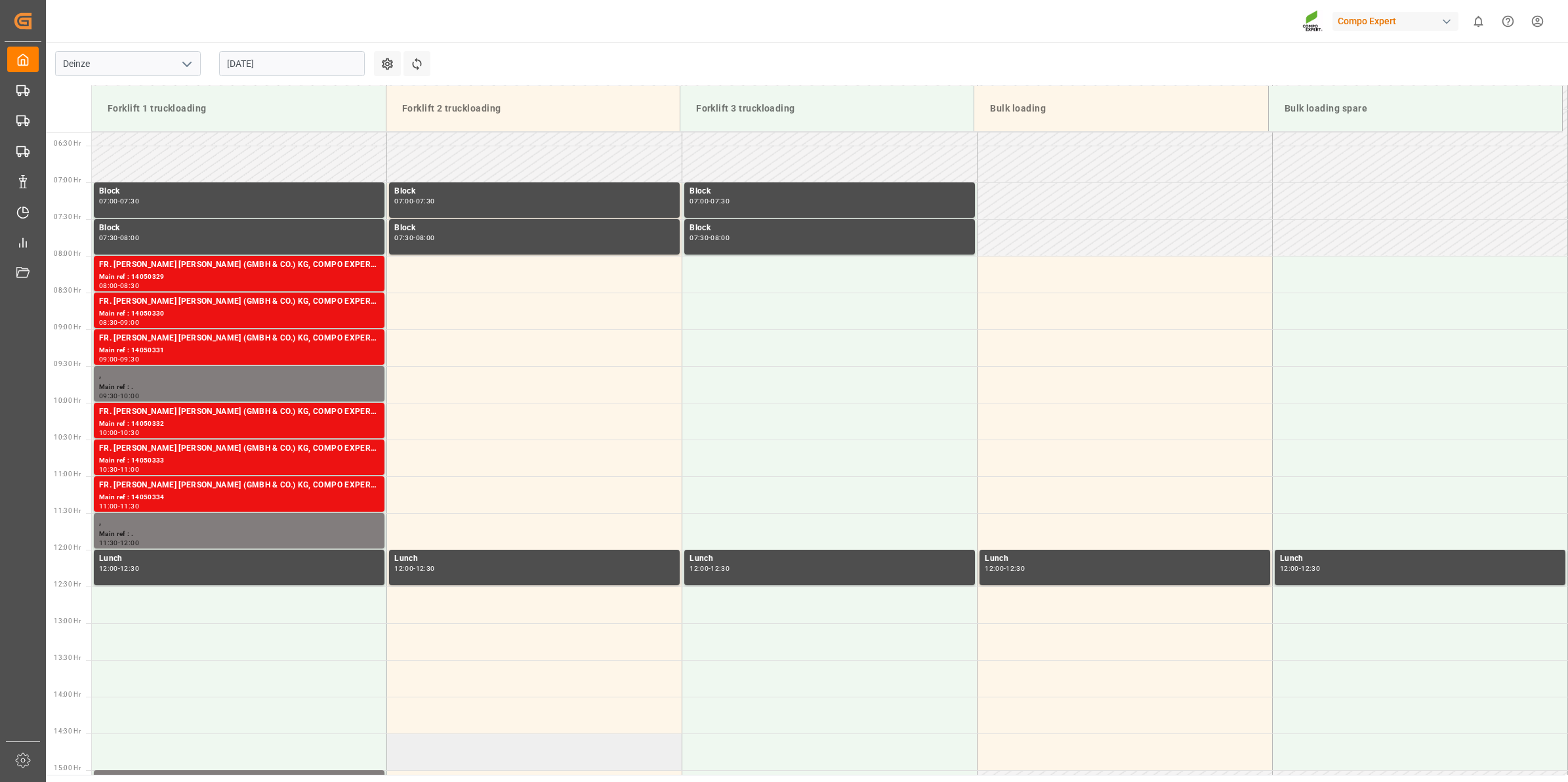
scroll to position [500, 0]
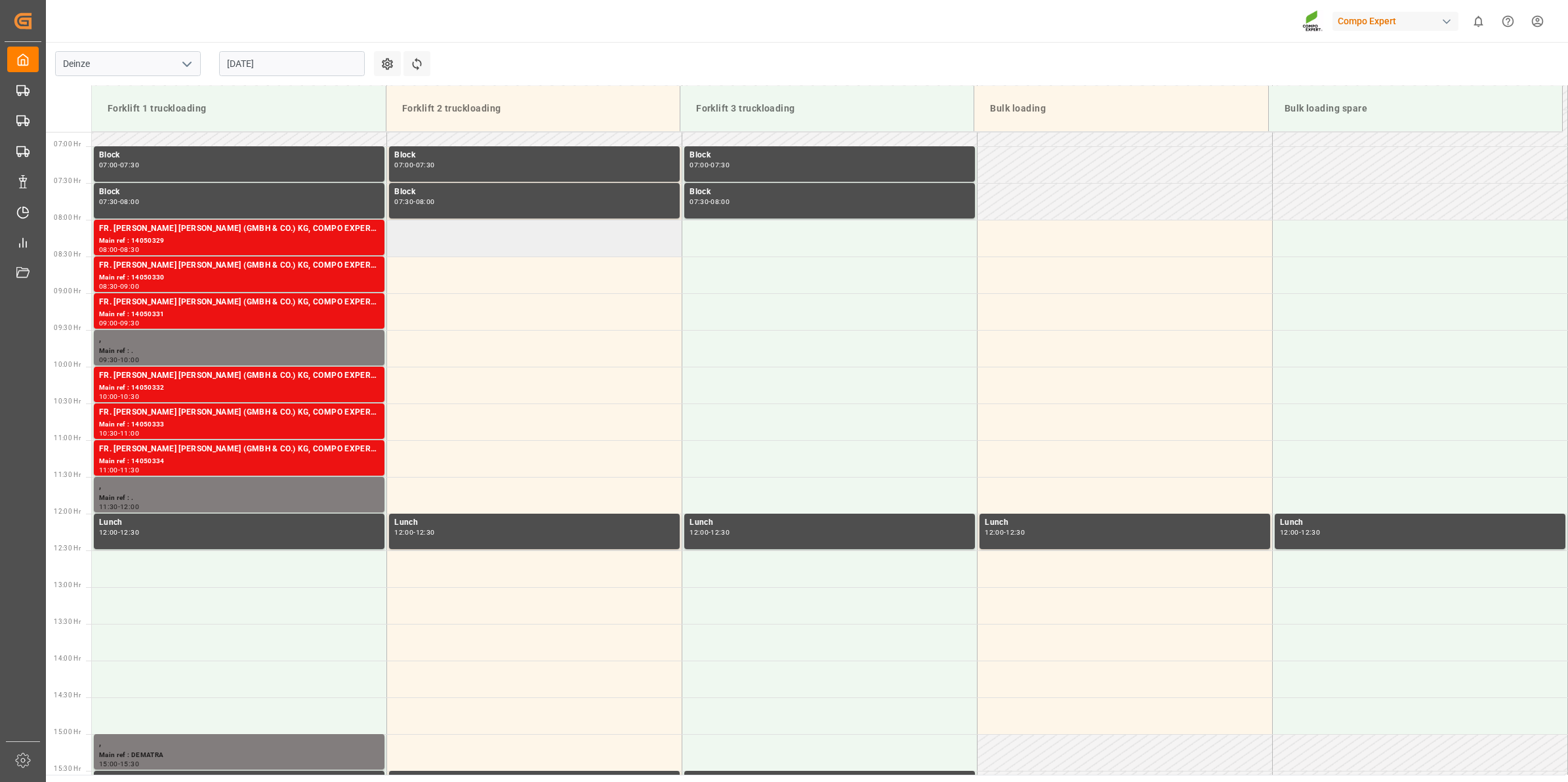
click at [443, 247] on td at bounding box center [535, 238] width 296 height 37
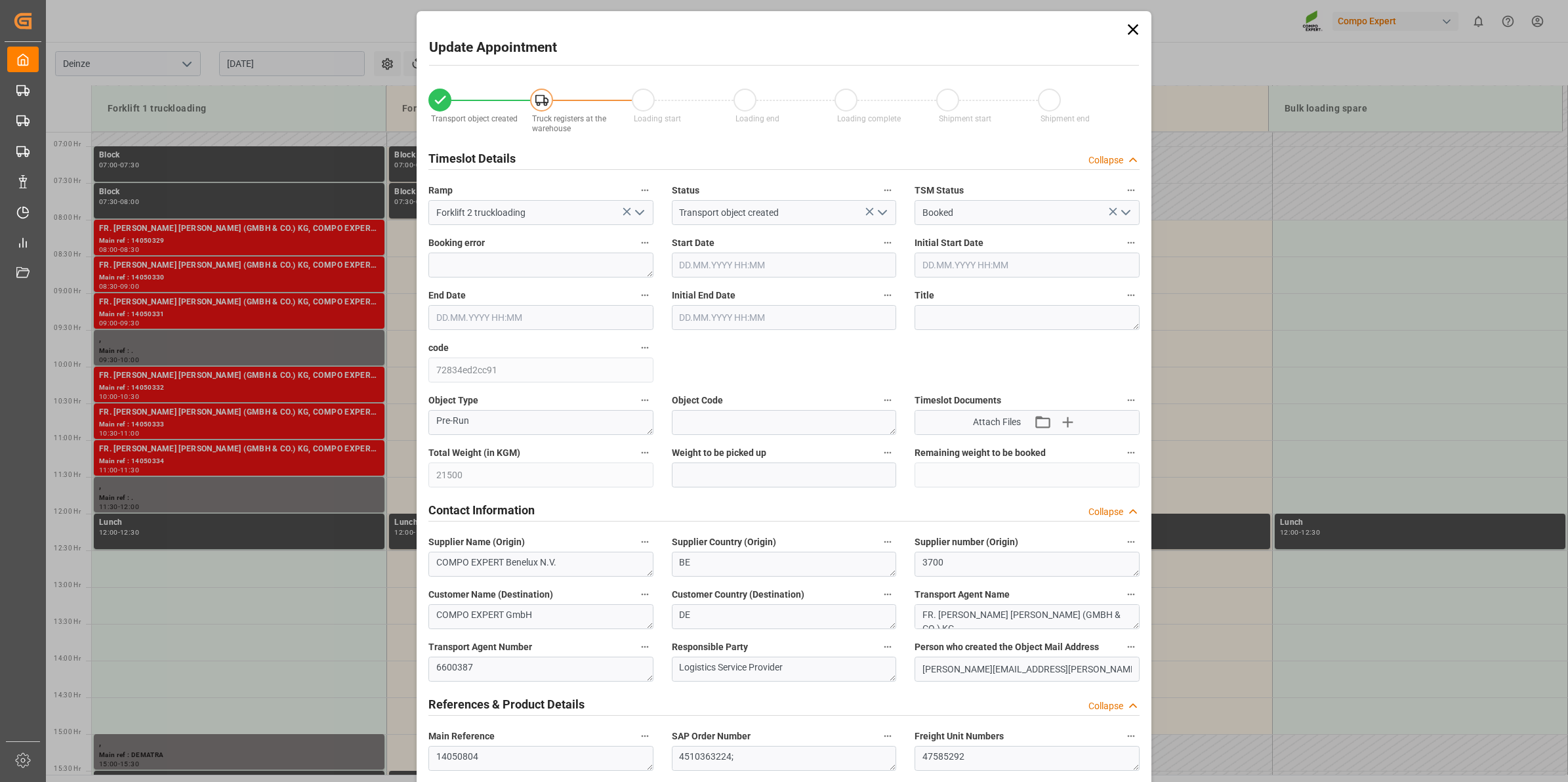
type input "28.08.2025 08:00"
type input "28.08.2025 08:30"
type input "[DATE] 15:50"
type input "[DATE] 14:05"
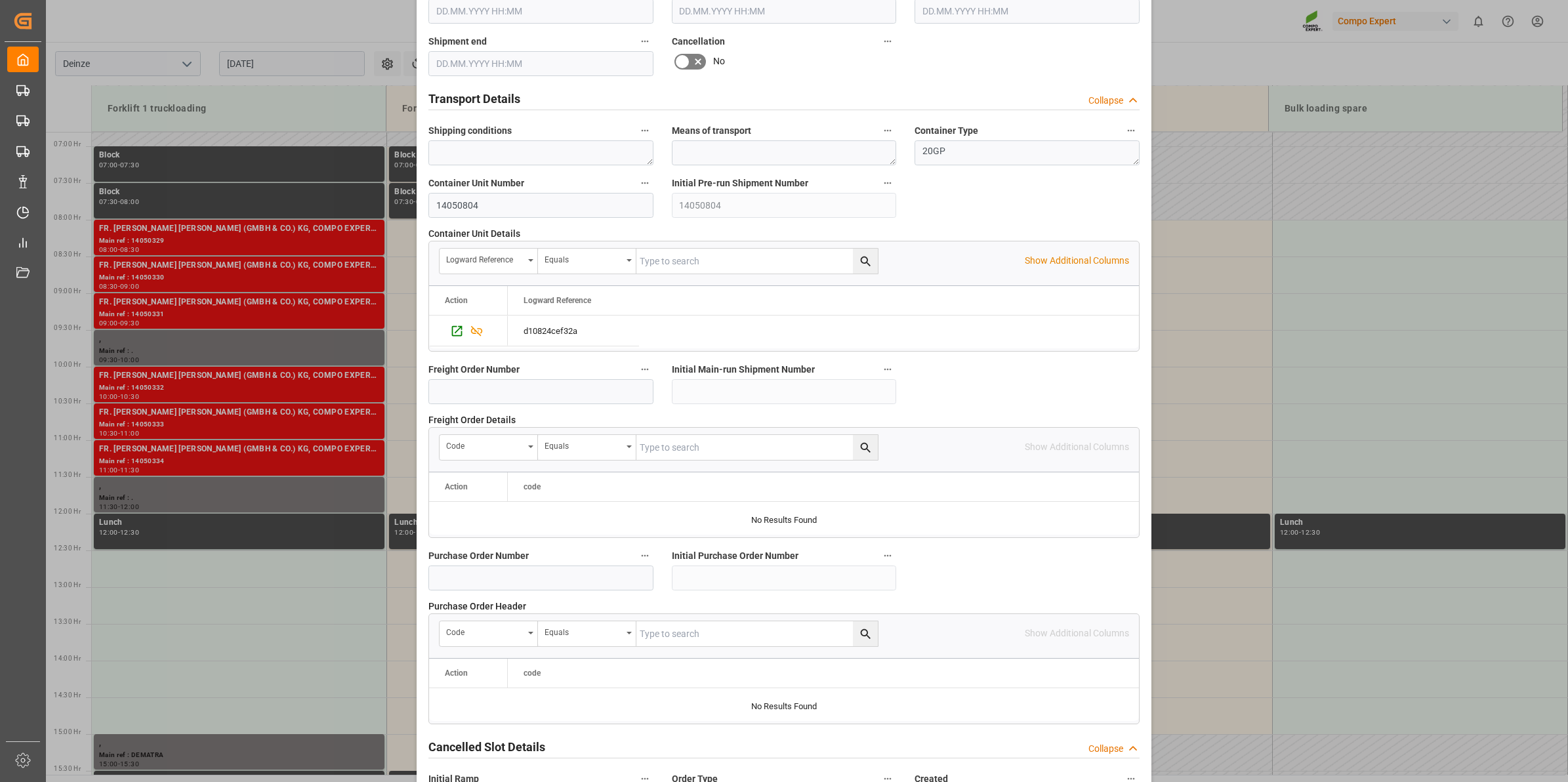
scroll to position [1041, 0]
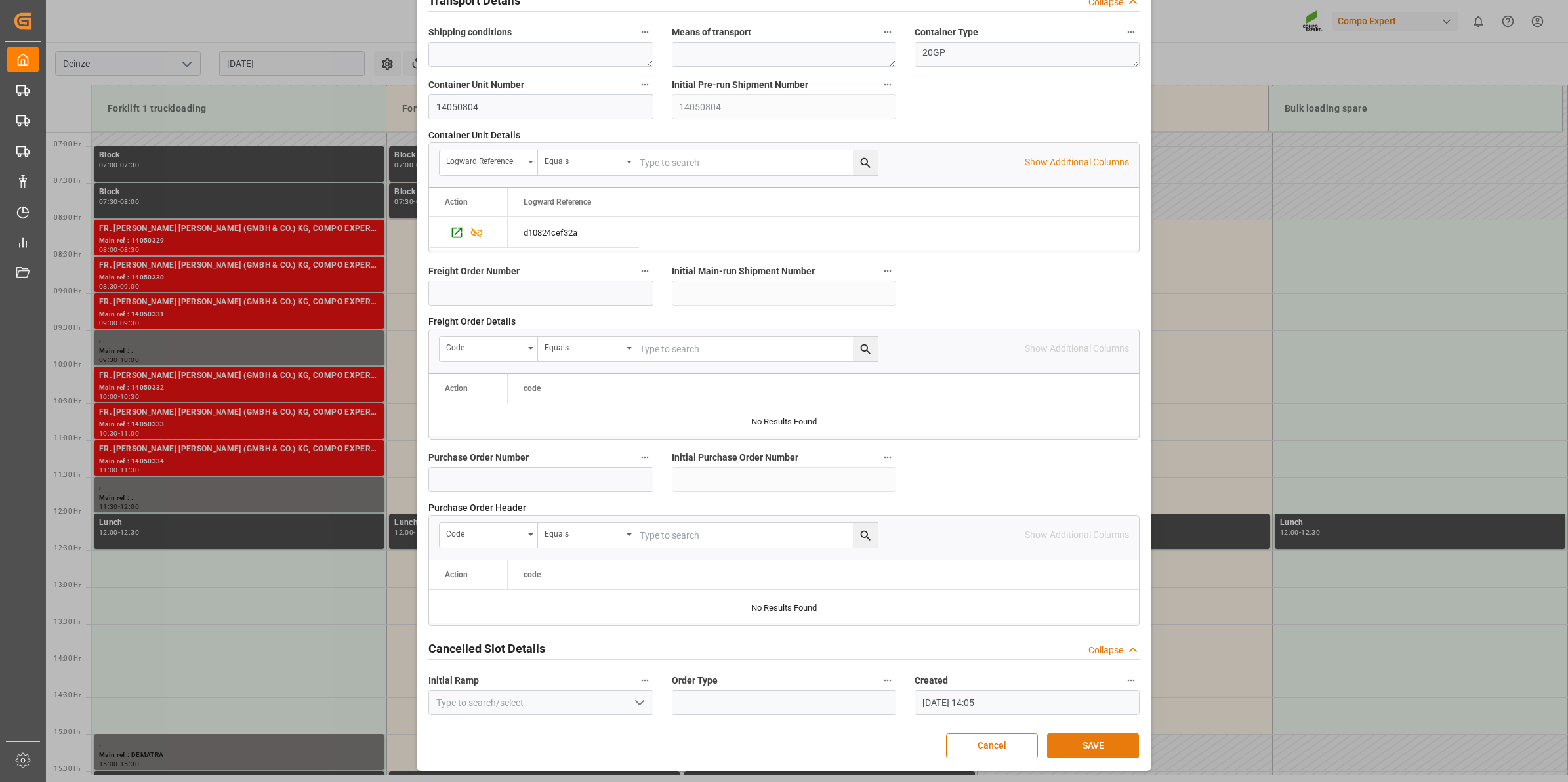
click at [1102, 744] on button "SAVE" at bounding box center [1094, 745] width 92 height 24
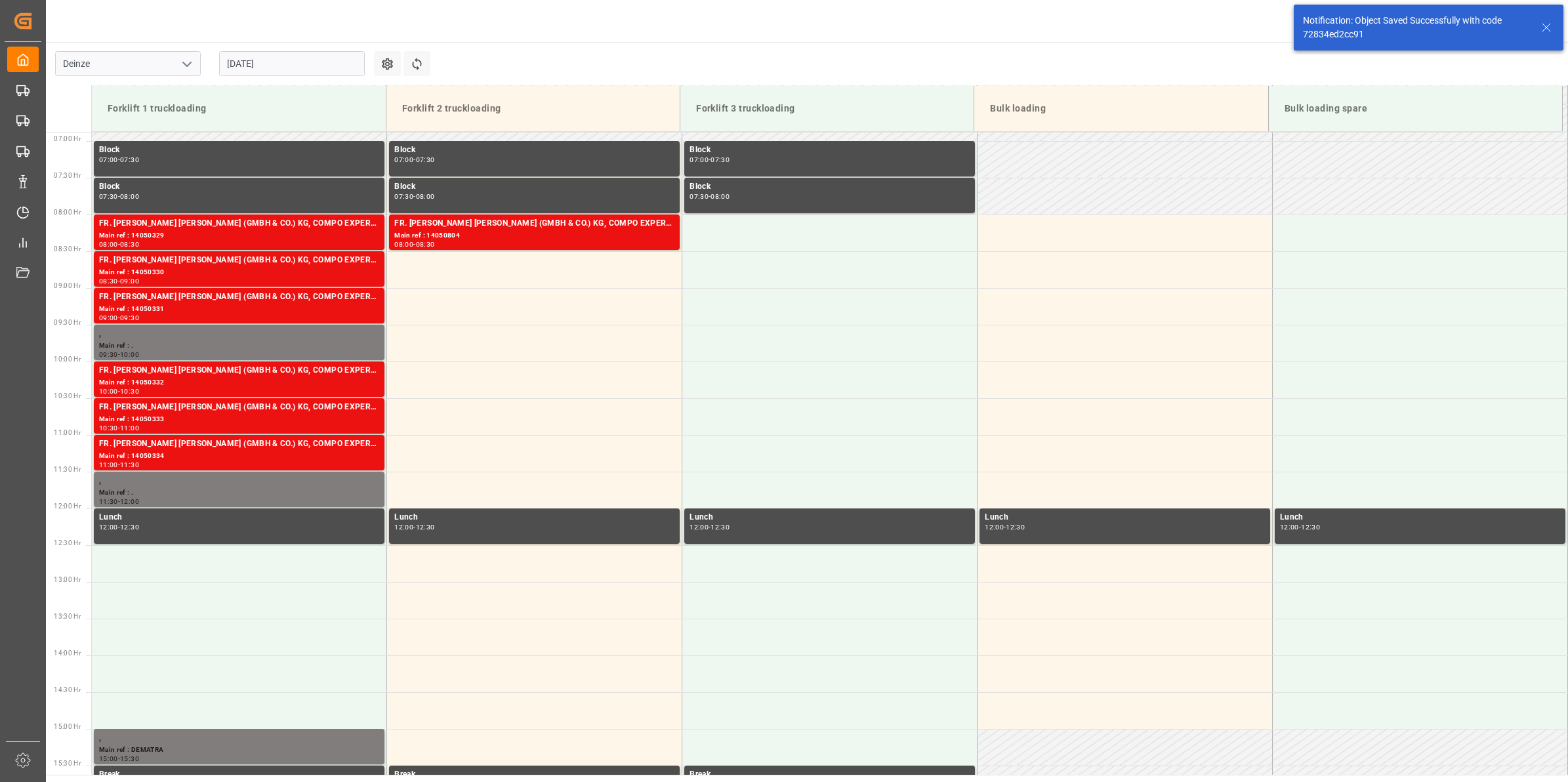
scroll to position [506, 0]
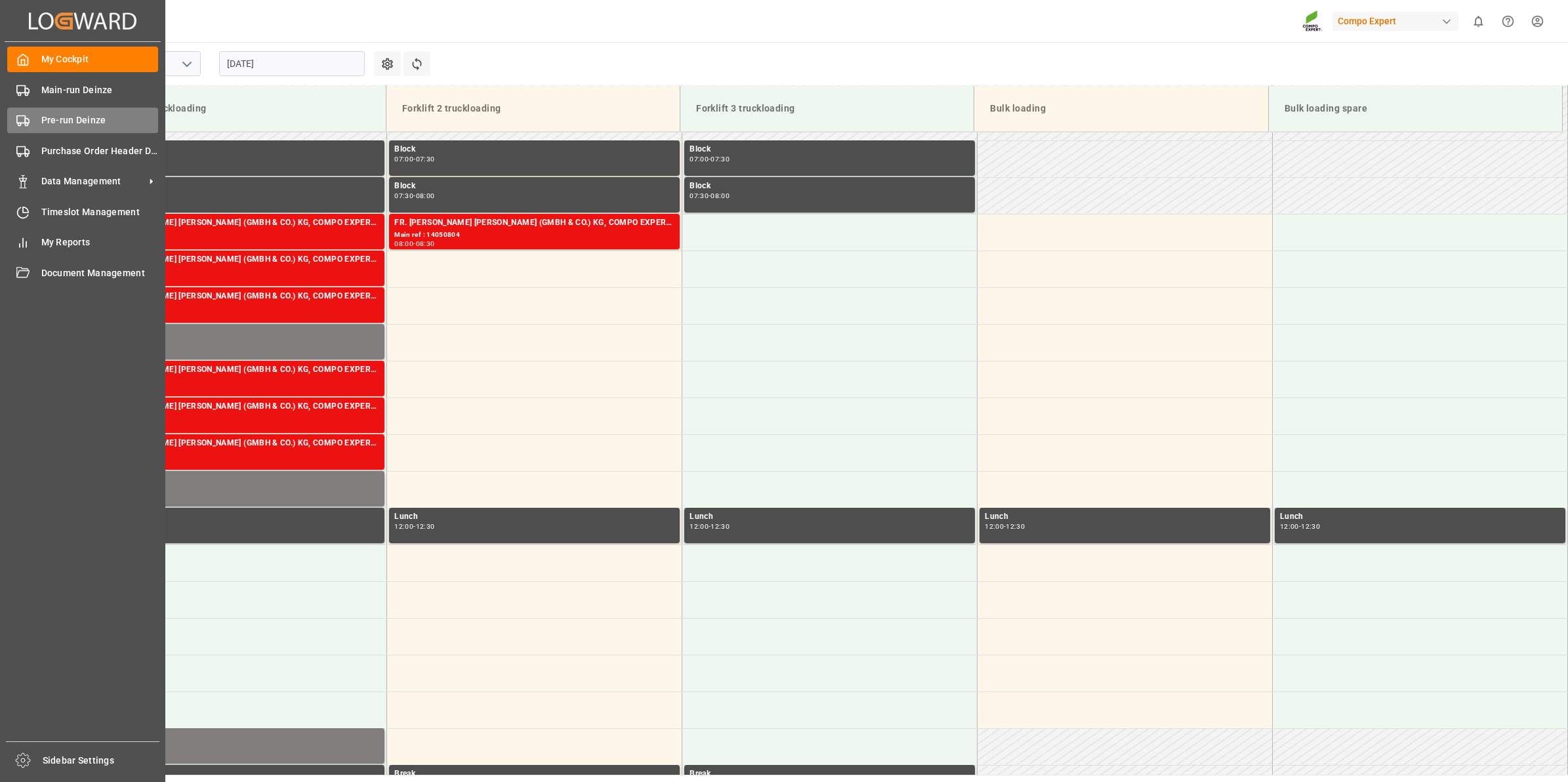
click at [66, 124] on span "Pre-run Deinze" at bounding box center [100, 120] width 118 height 14
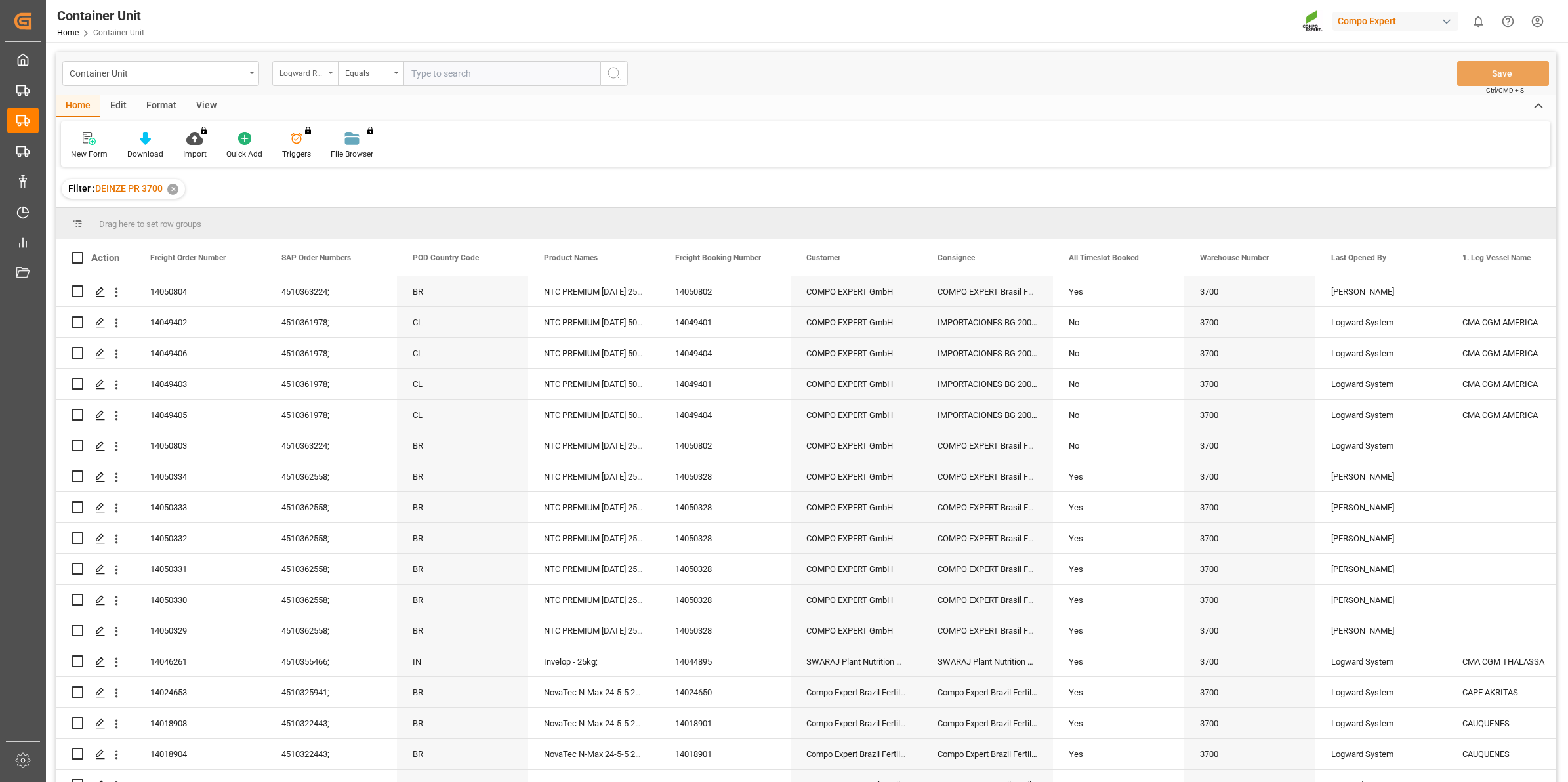
click at [324, 80] on div "Logward Reference" at bounding box center [305, 73] width 66 height 24
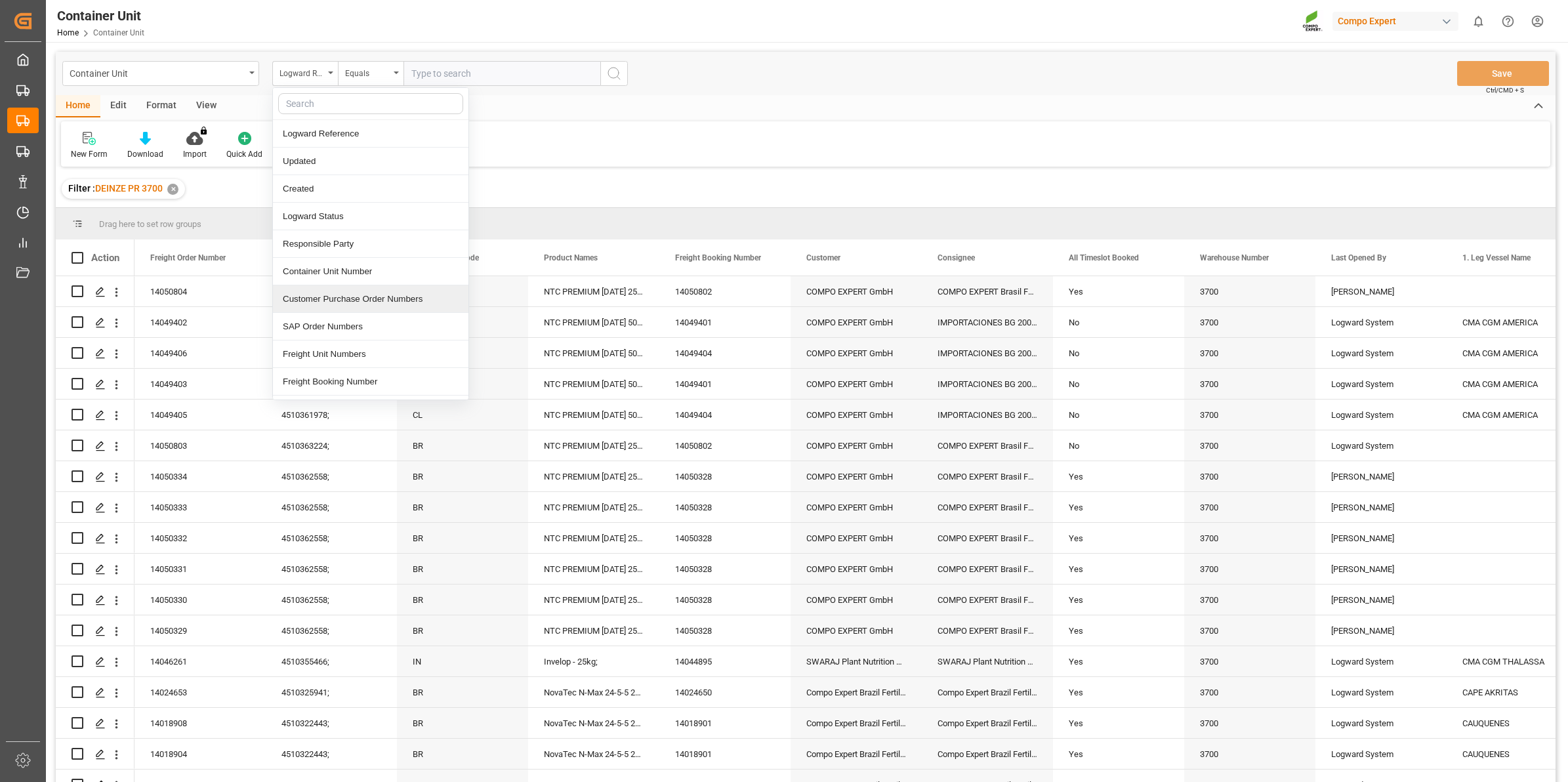
scroll to position [82, 0]
click at [350, 328] on div "Freight Order Number" at bounding box center [371, 327] width 196 height 27
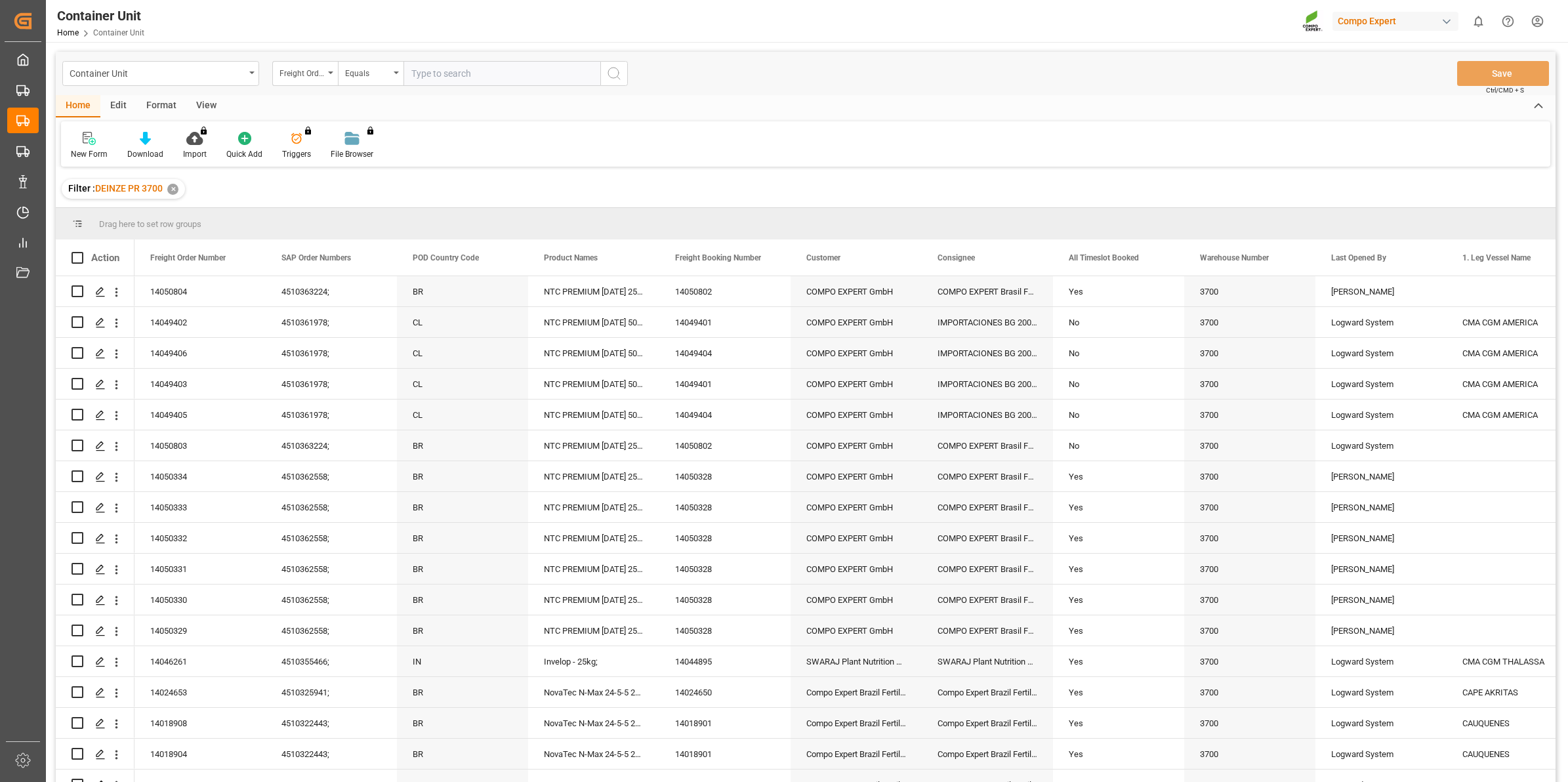
click at [465, 76] on input "text" at bounding box center [502, 73] width 197 height 24
type input "14050803"
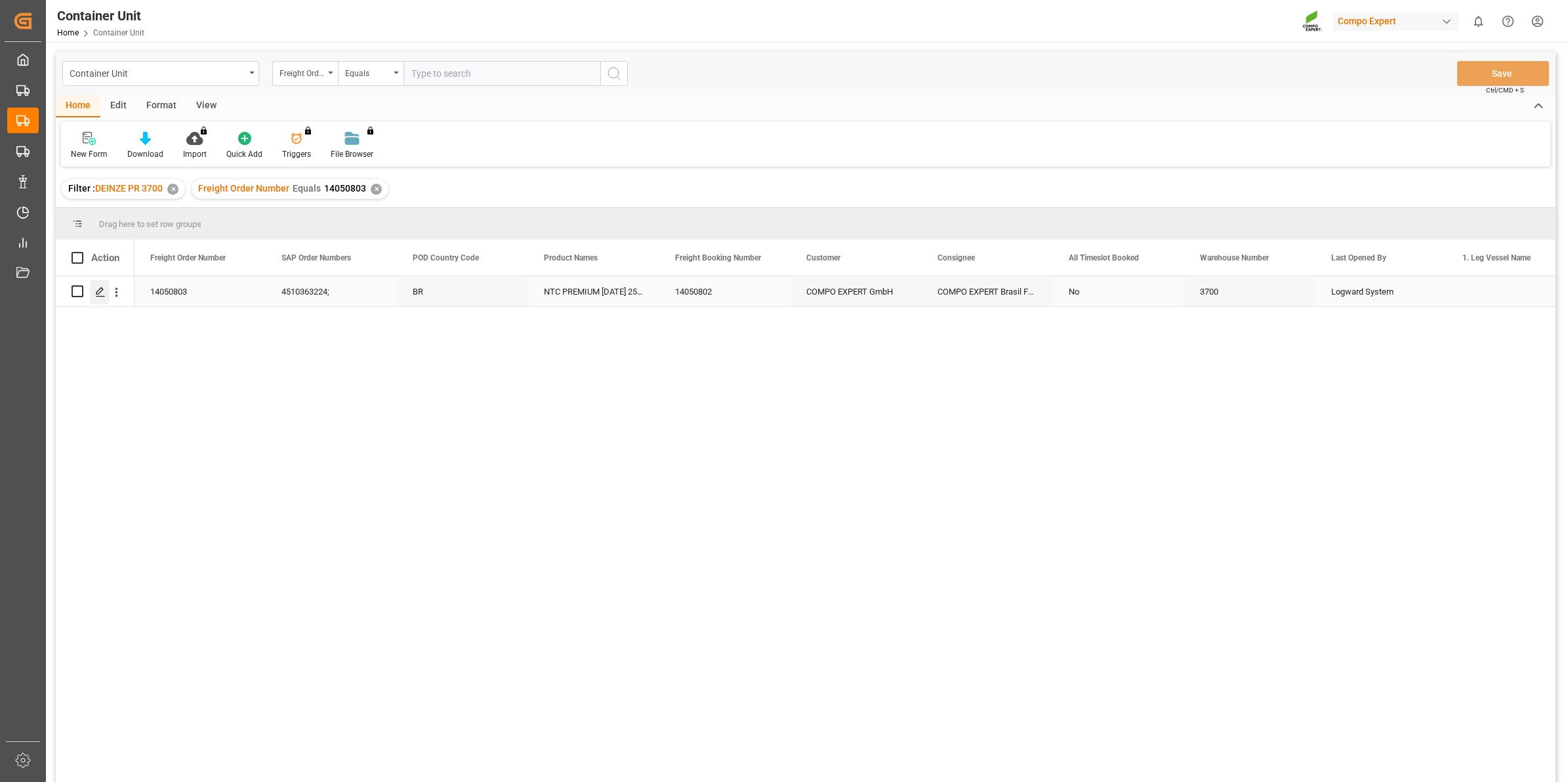
click at [102, 294] on icon "Press SPACE to select this row." at bounding box center [100, 292] width 10 height 10
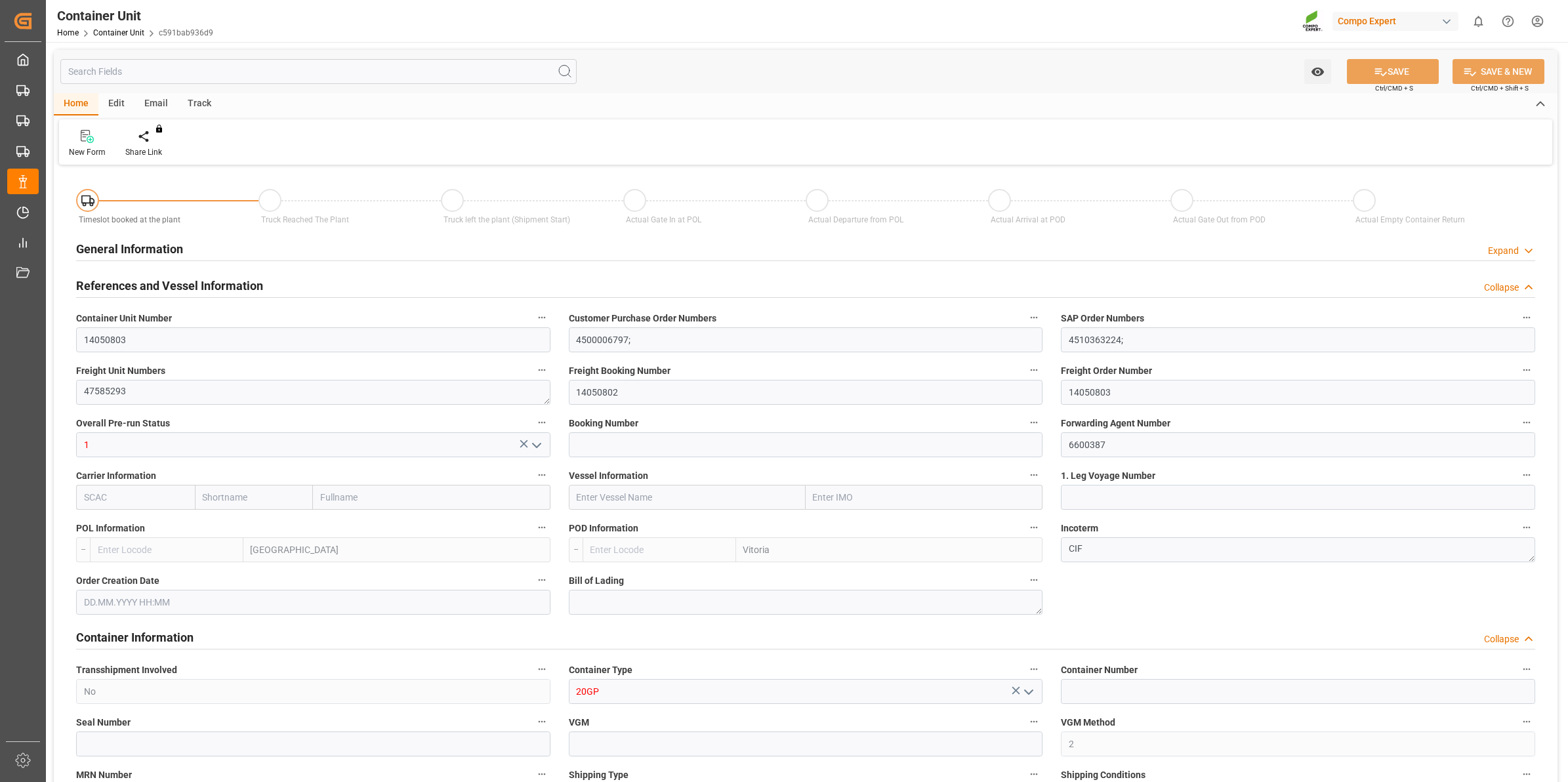
type input "BEANR"
type input "BRVIX"
type input "0"
type input "40"
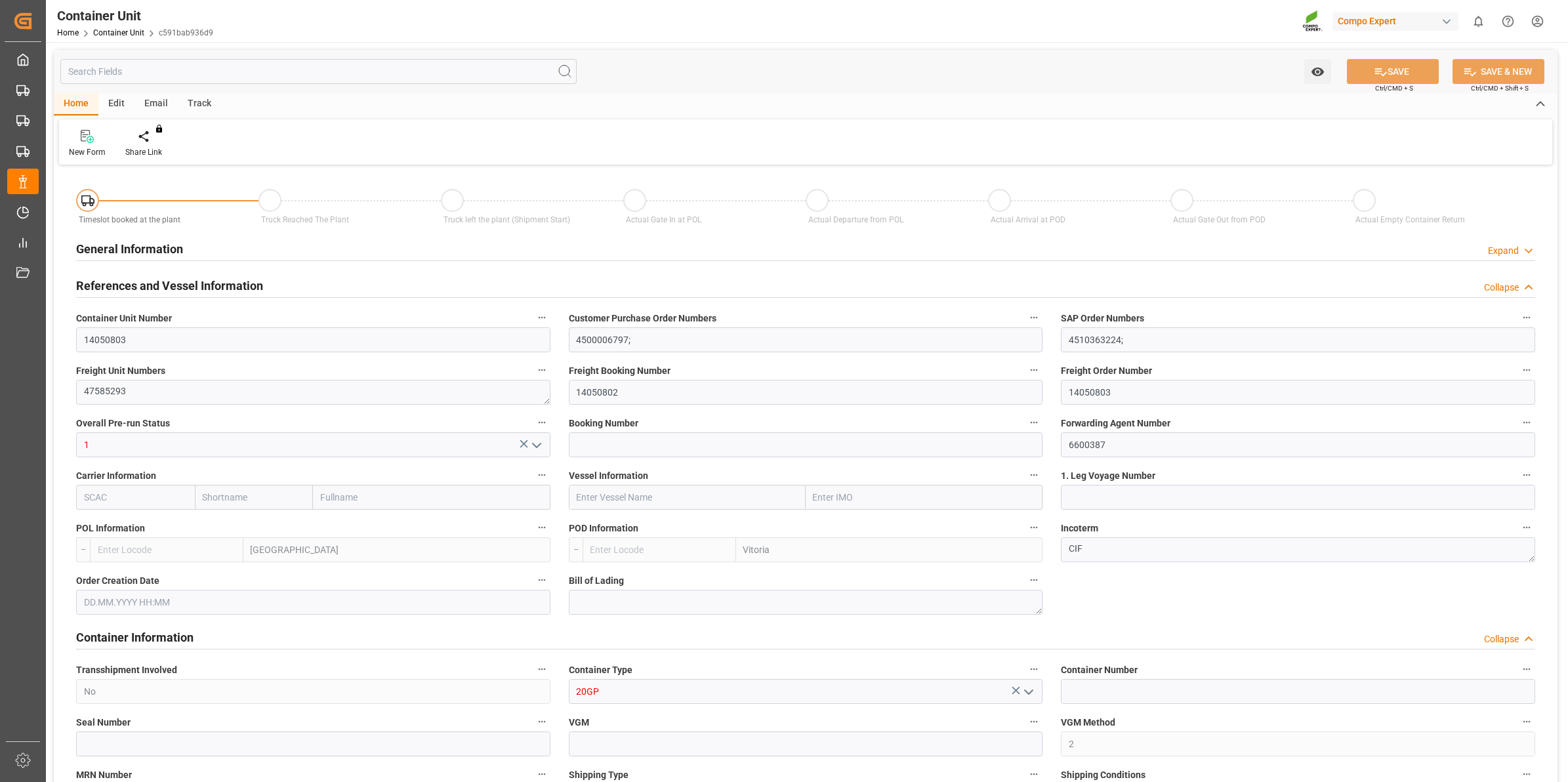
type input "21500"
type input "[DATE] 15:50"
type input "[DATE]"
click at [143, 150] on div "Create Timeslot" at bounding box center [152, 152] width 56 height 12
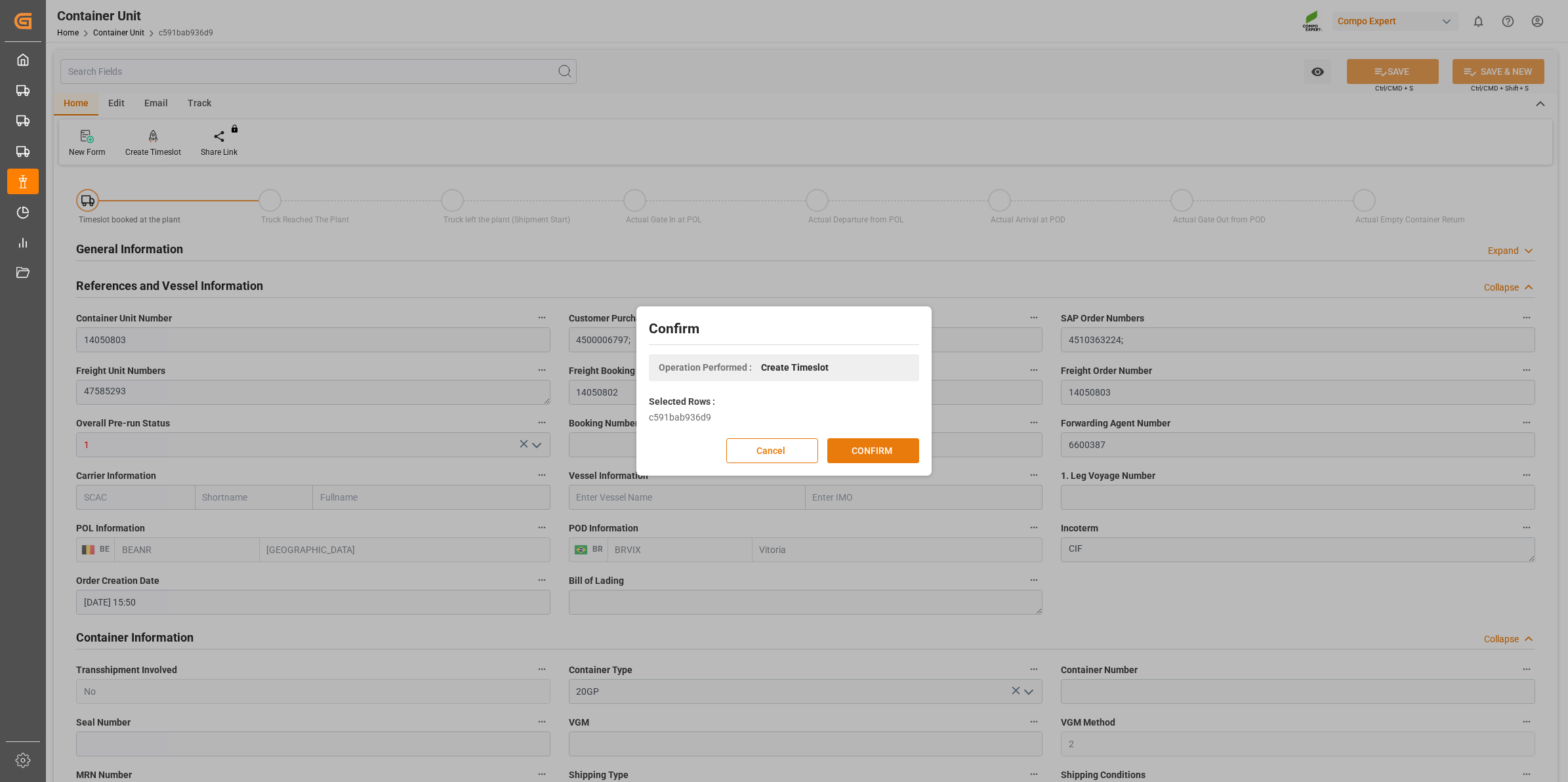
click at [896, 444] on button "CONFIRM" at bounding box center [873, 451] width 92 height 24
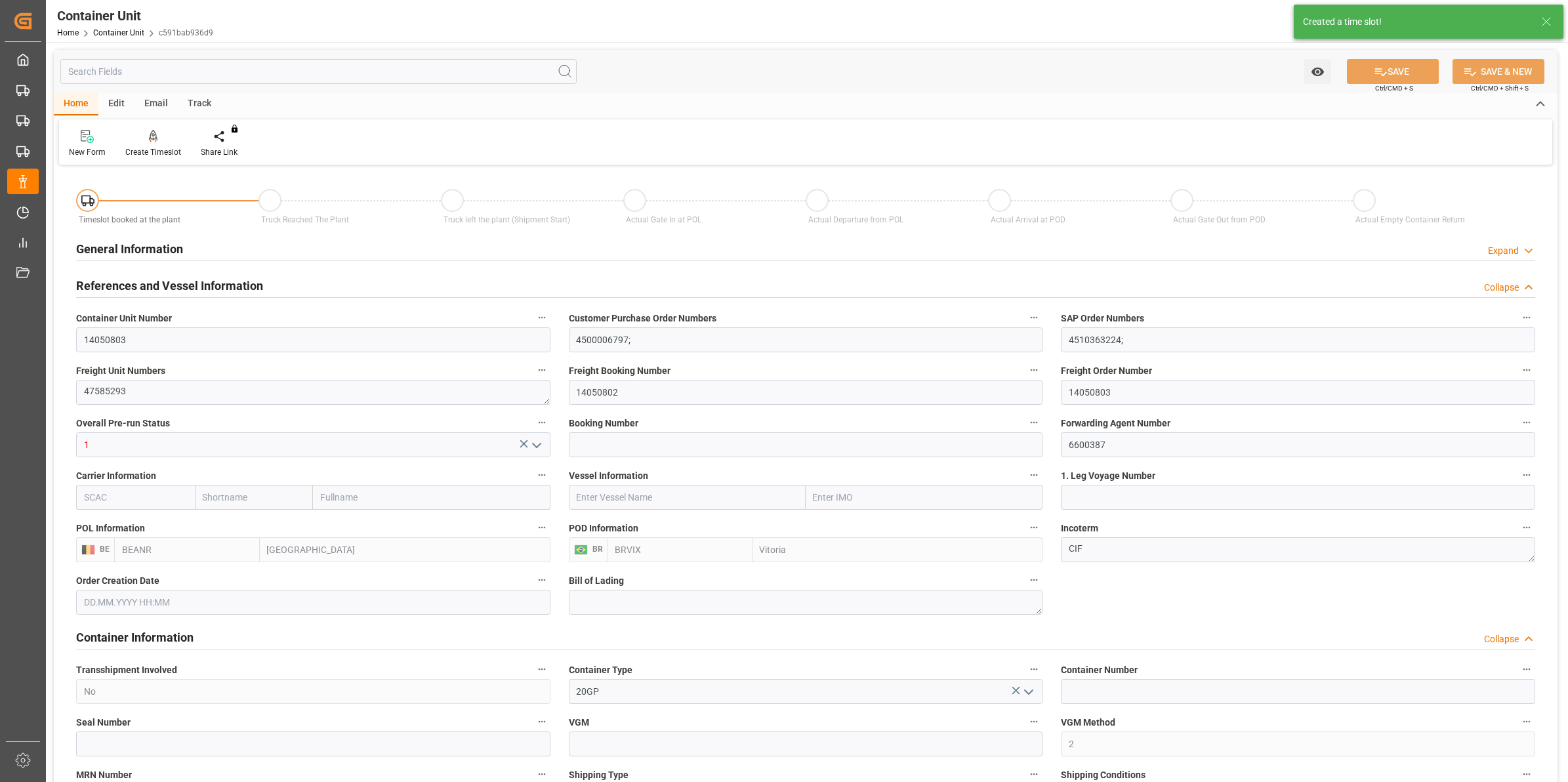
type input "[DATE] 15:50"
type input "[DATE]"
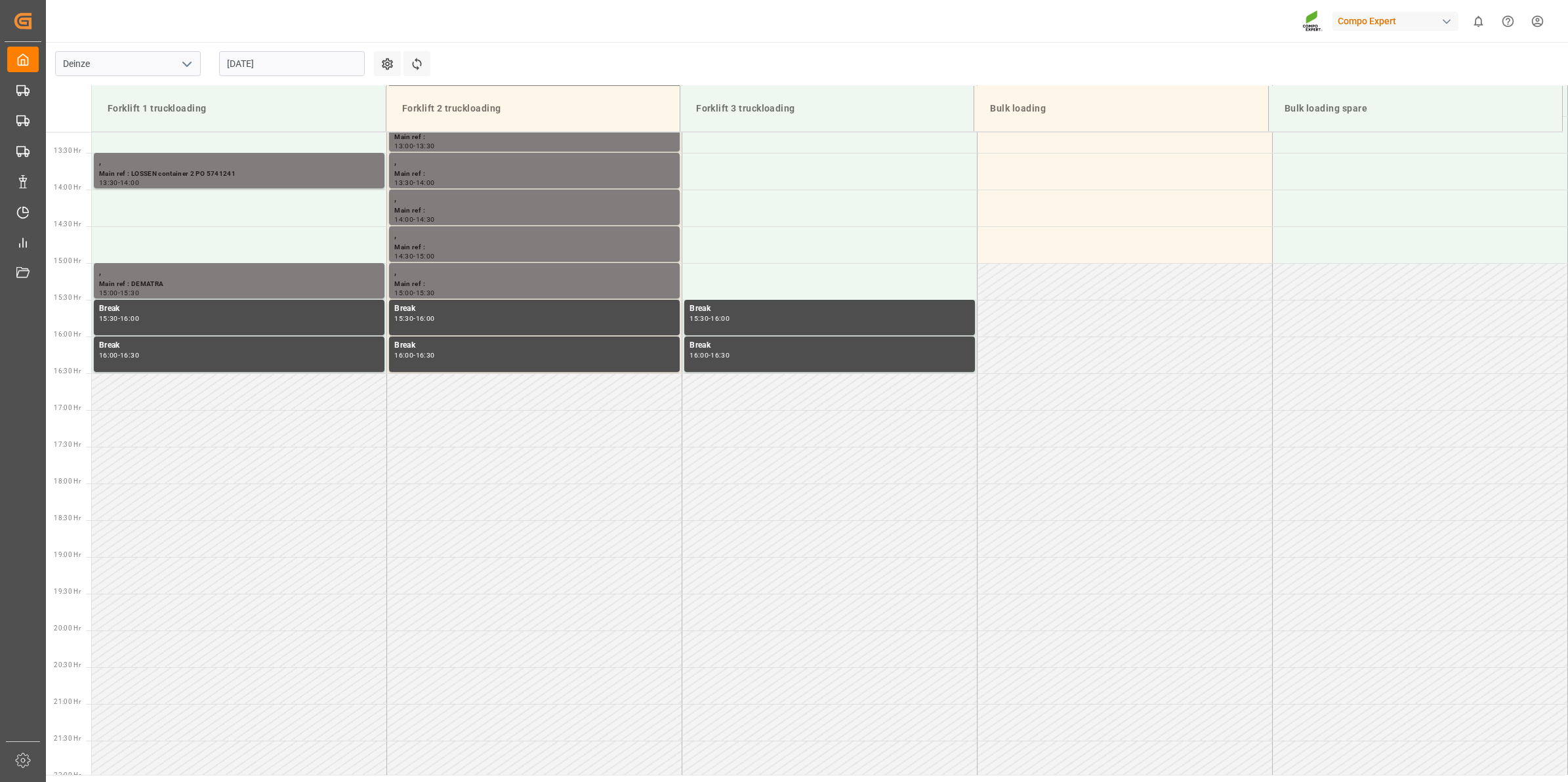
scroll to position [1093, 0]
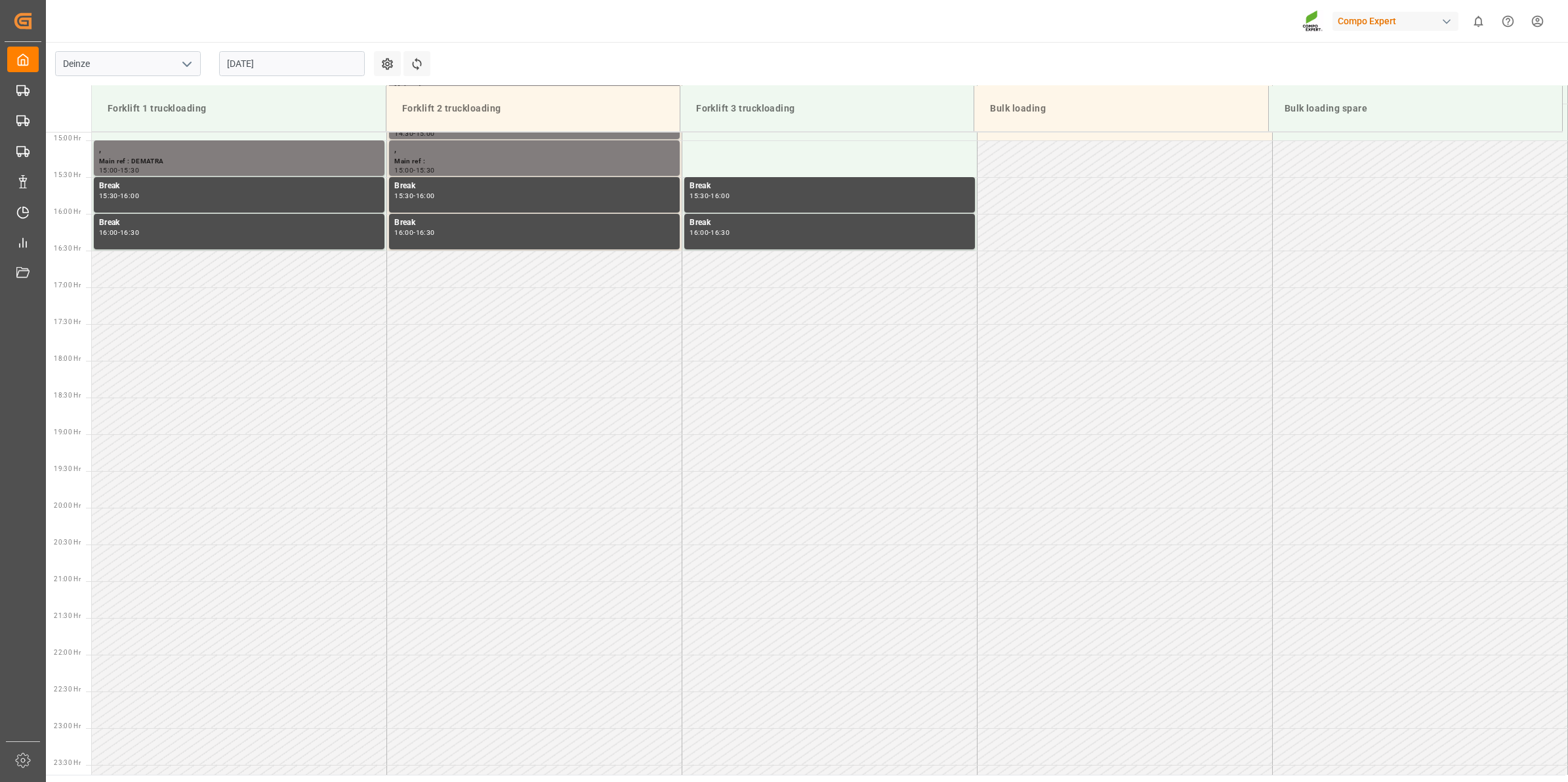
click at [270, 64] on input "21.08.2025" at bounding box center [292, 63] width 146 height 24
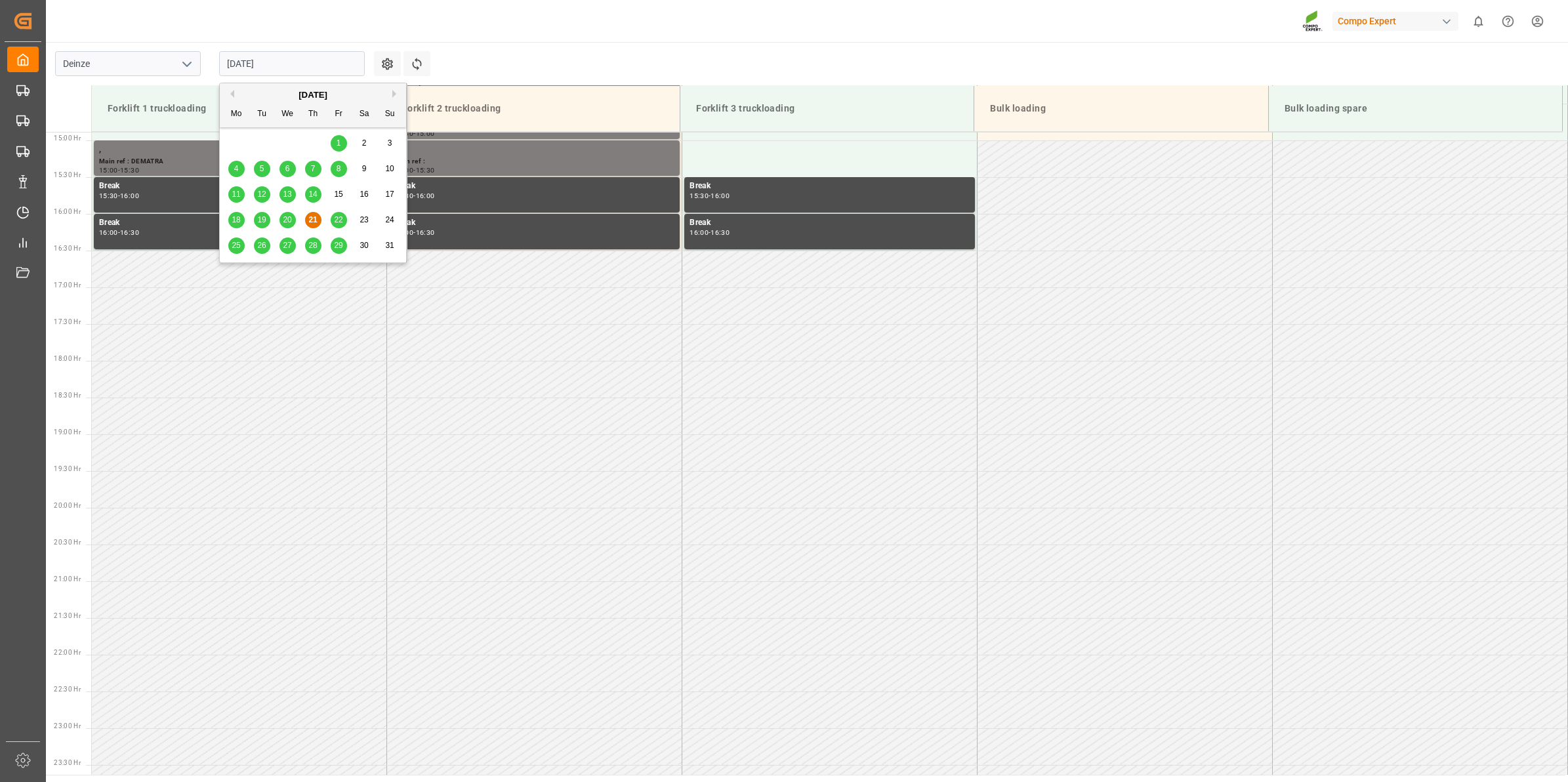
click at [313, 245] on span "28" at bounding box center [312, 246] width 8 height 9
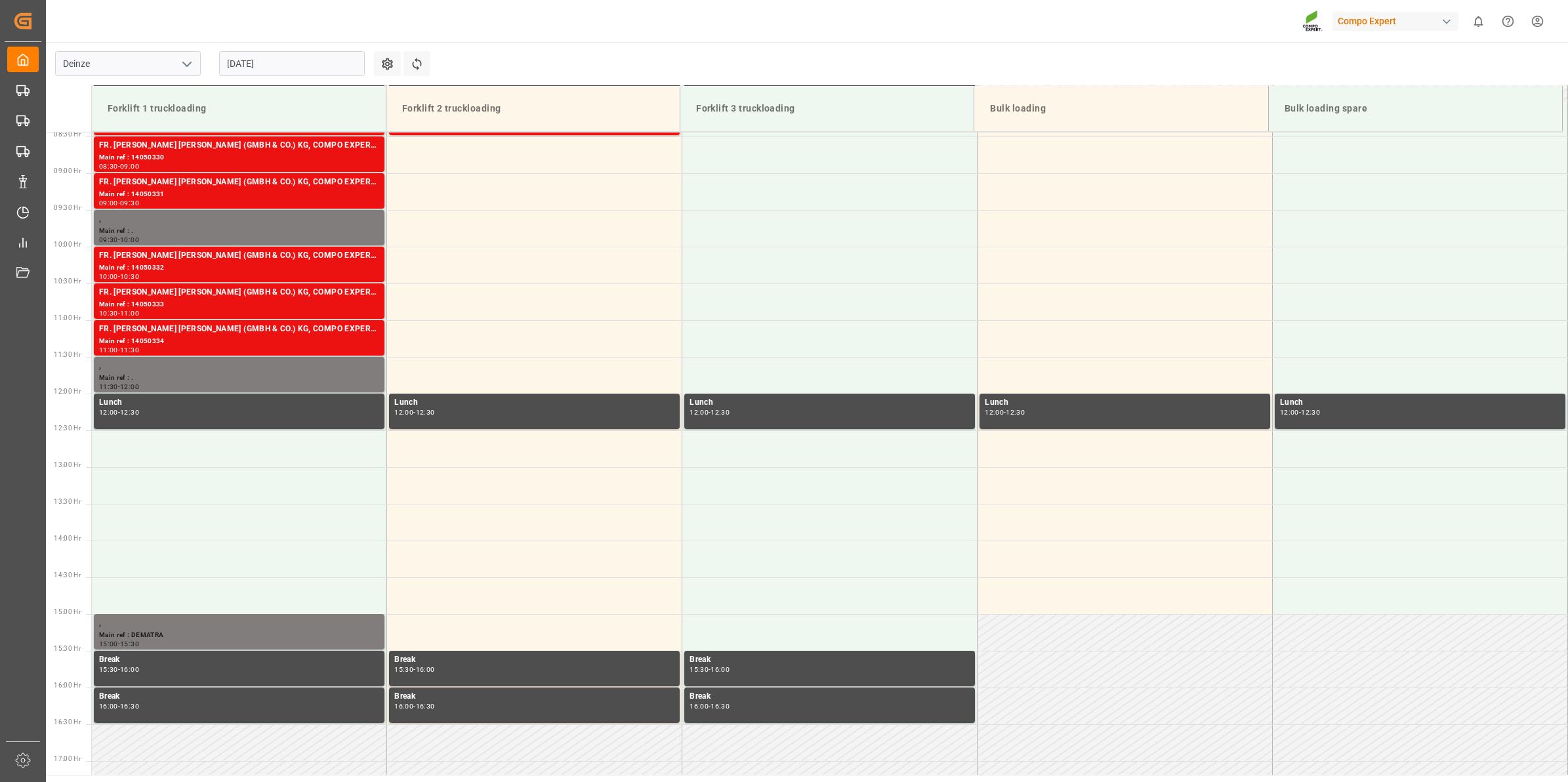
scroll to position [428, 0]
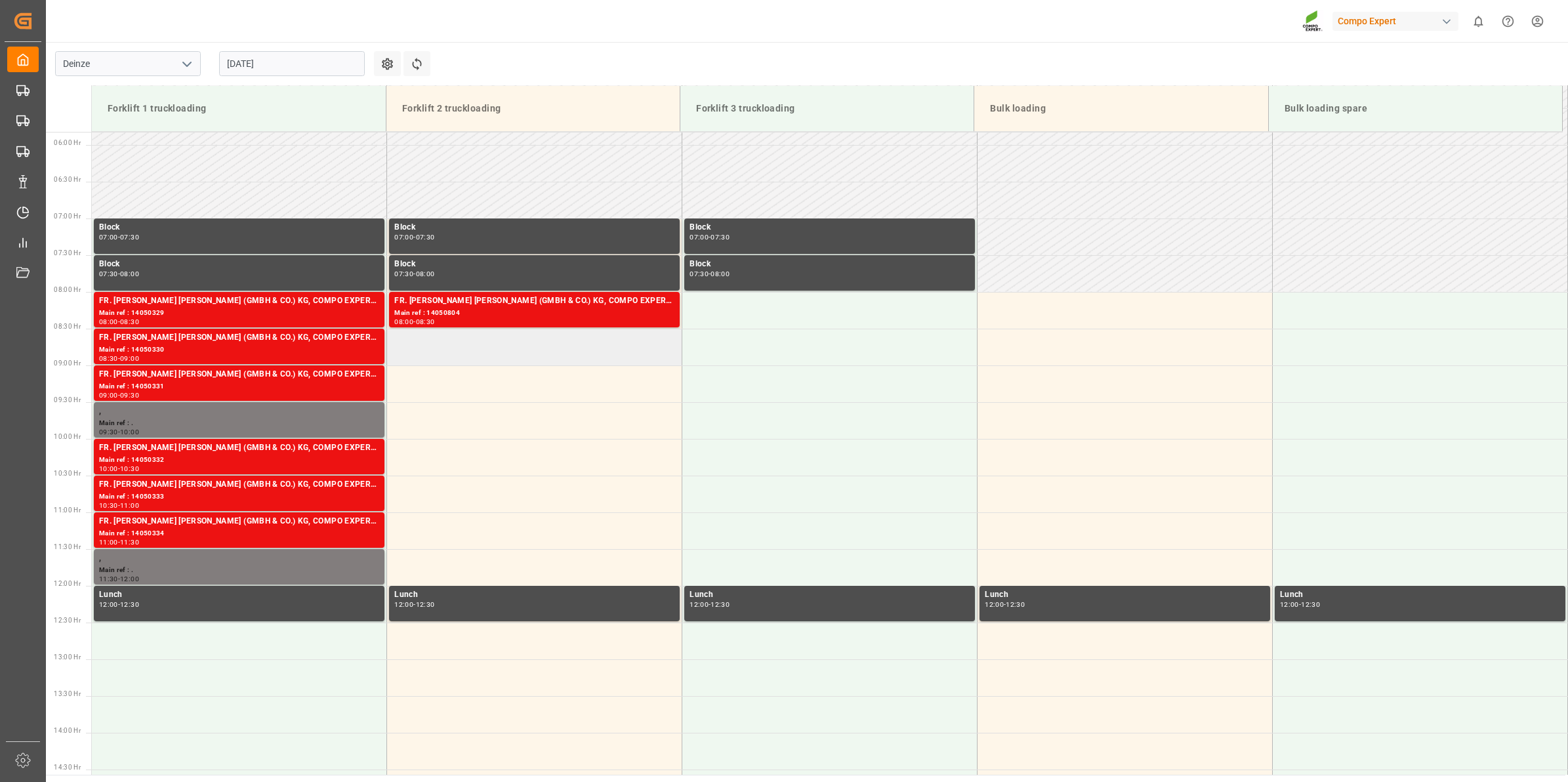
click at [492, 351] on td at bounding box center [535, 346] width 296 height 37
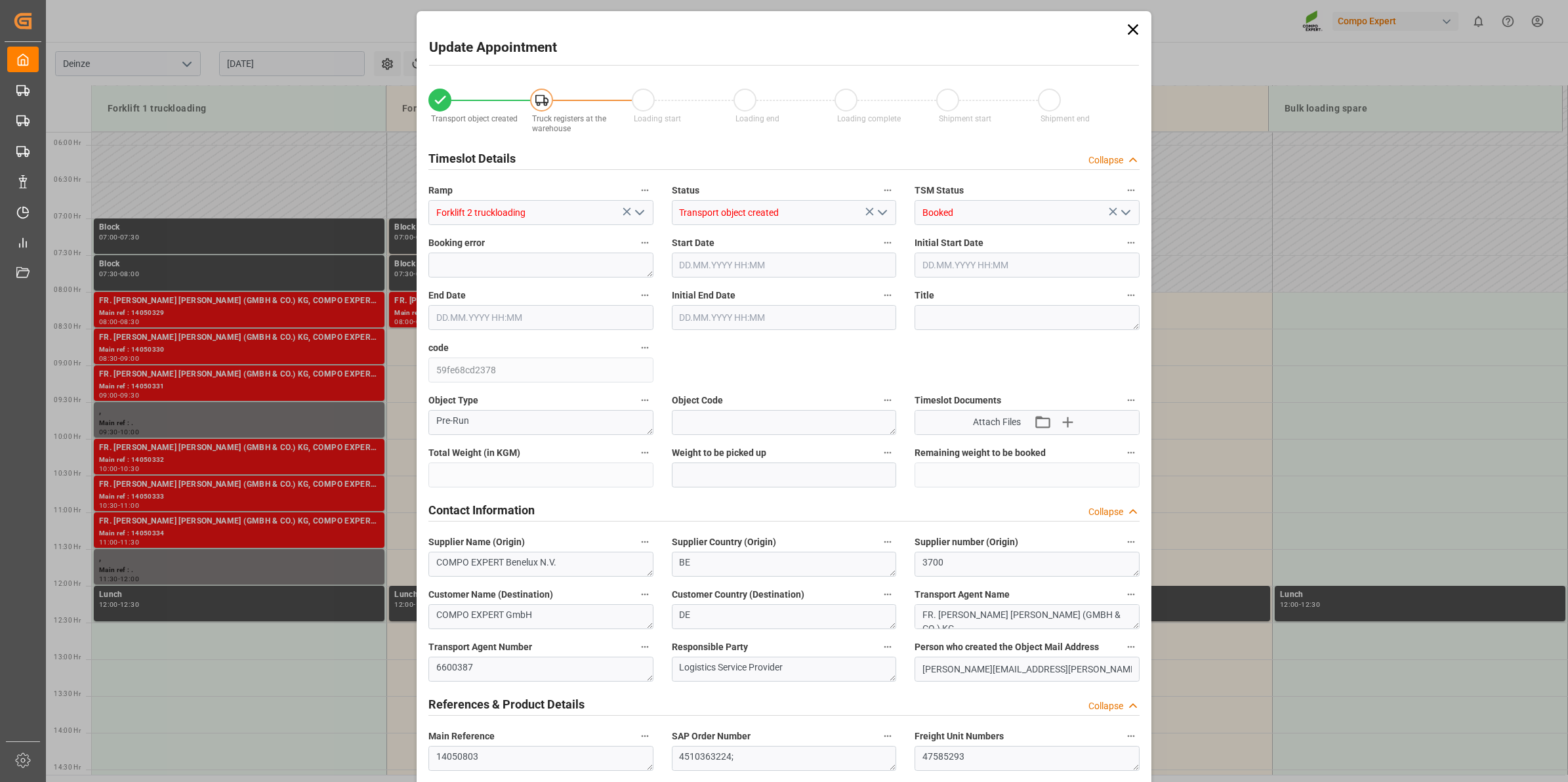
type input "21500"
type input "40"
type input "28.08.2025 08:30"
type input "28.08.2025 09:00"
type input "[DATE] 15:50"
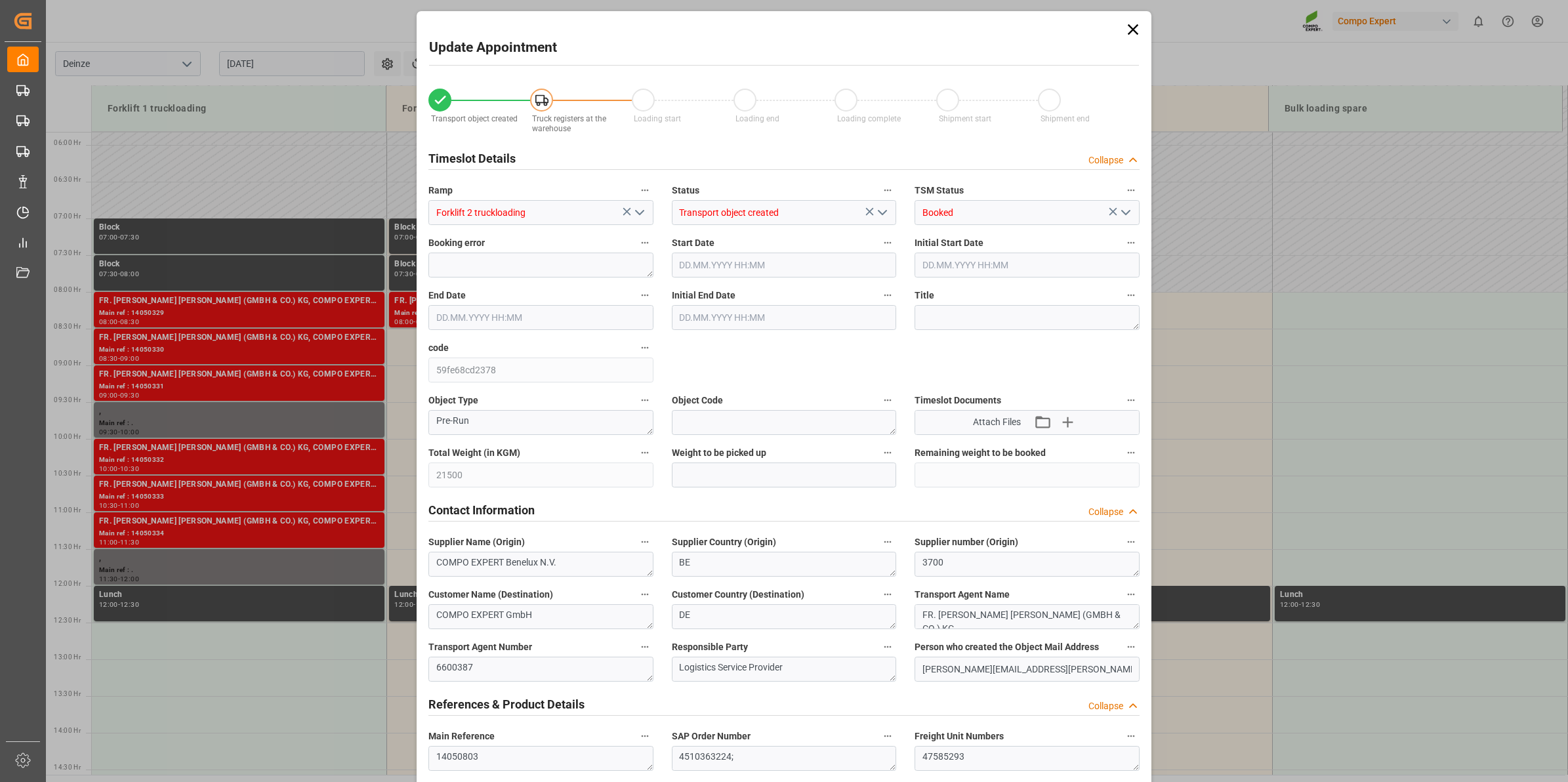
type input "21.08.2025 14:07"
drag, startPoint x: 851, startPoint y: 550, endPoint x: 735, endPoint y: 361, distance: 221.8
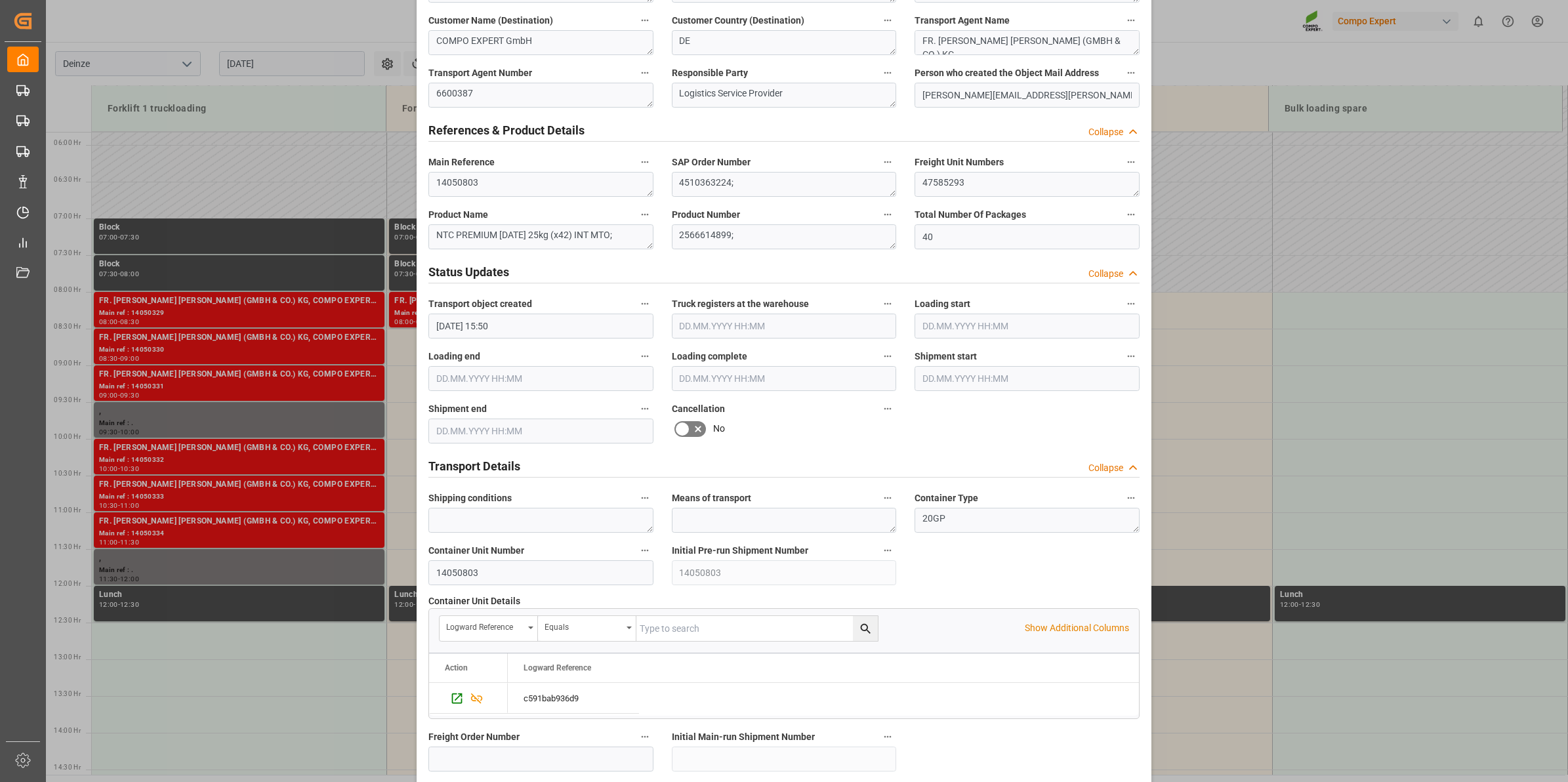
scroll to position [1041, 0]
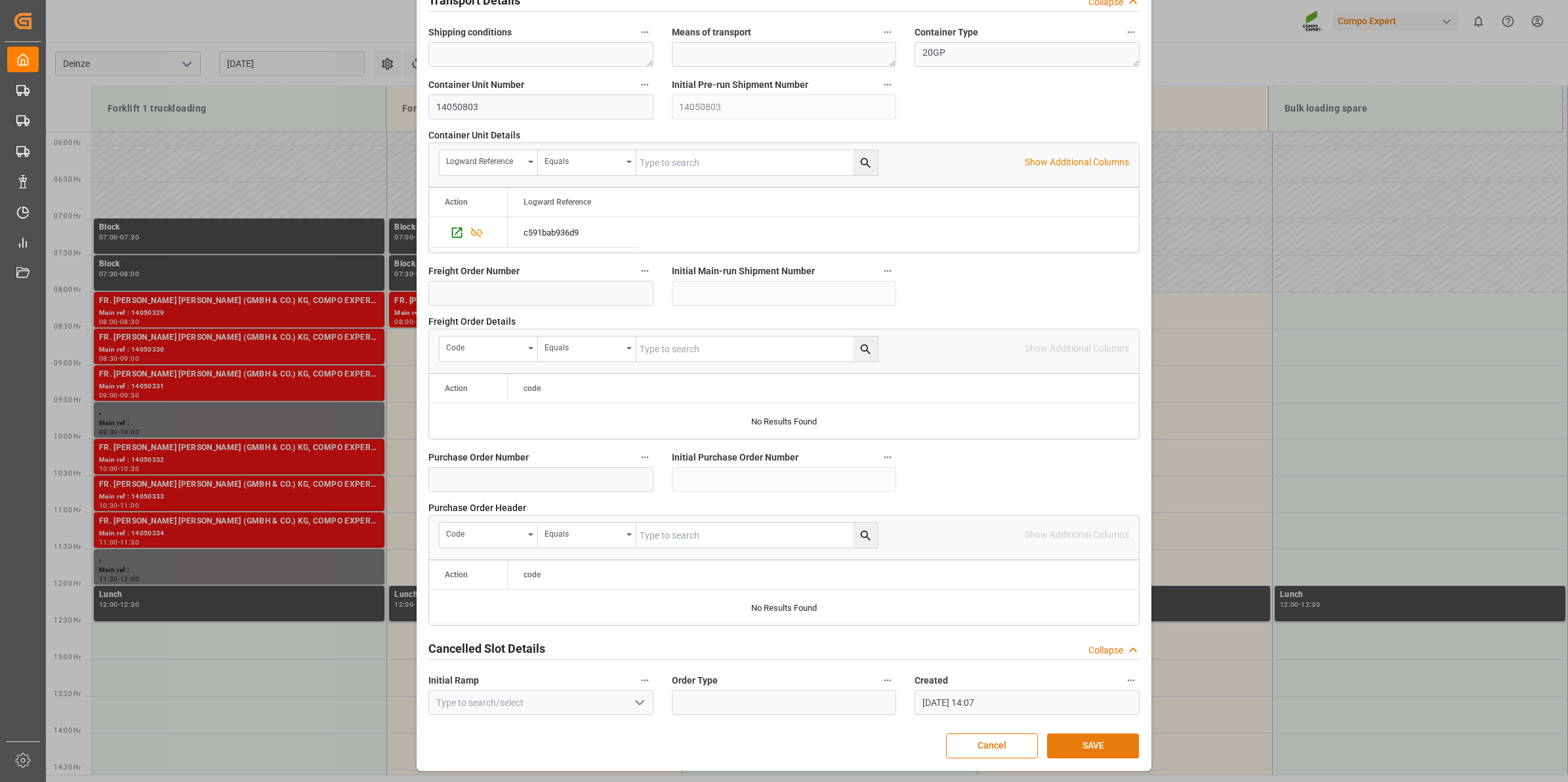
click at [1106, 740] on button "SAVE" at bounding box center [1094, 745] width 92 height 24
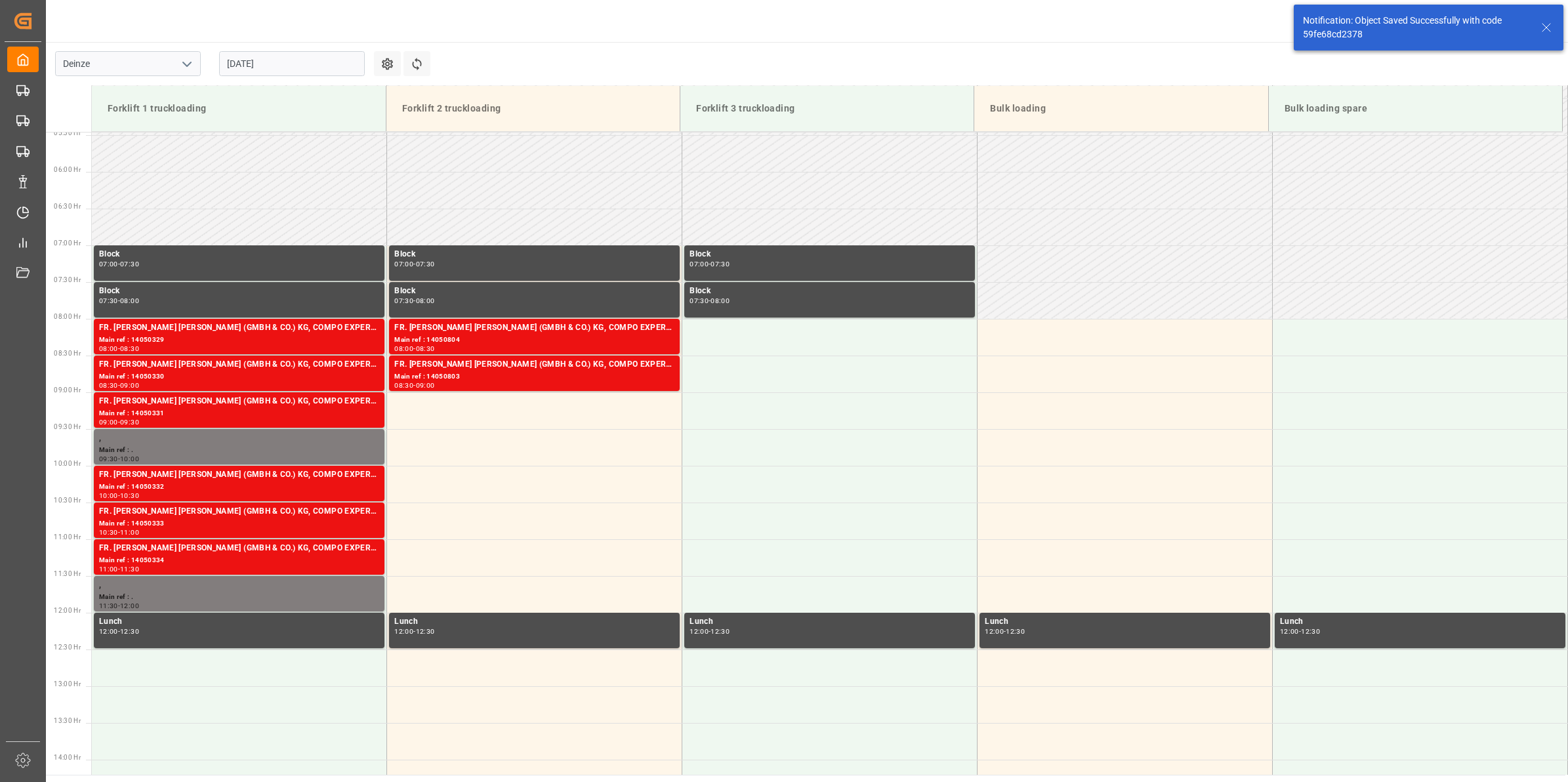
scroll to position [506, 0]
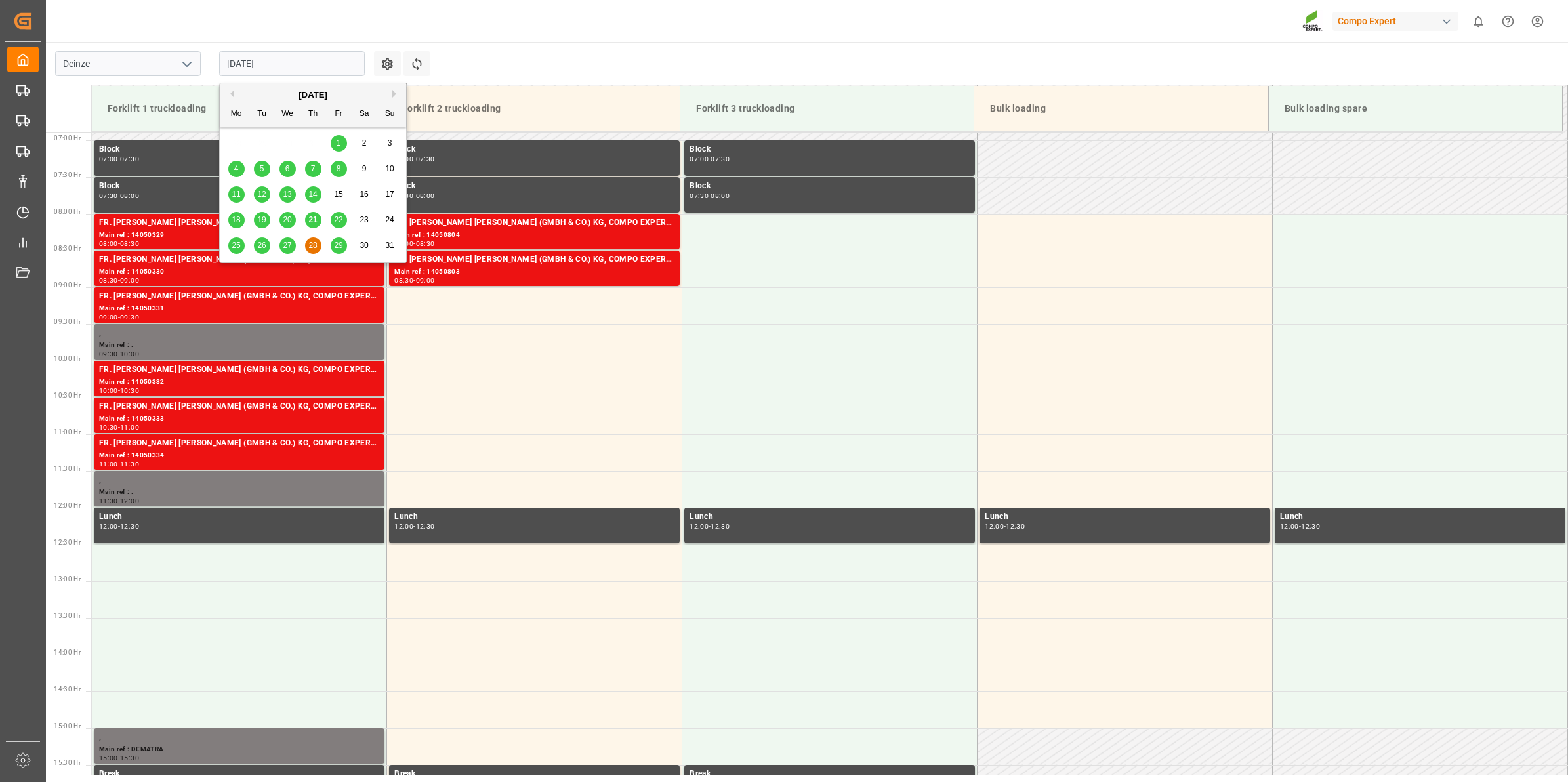
click at [273, 55] on input "[DATE]" at bounding box center [292, 63] width 146 height 24
click at [332, 245] on div "29" at bounding box center [338, 246] width 16 height 16
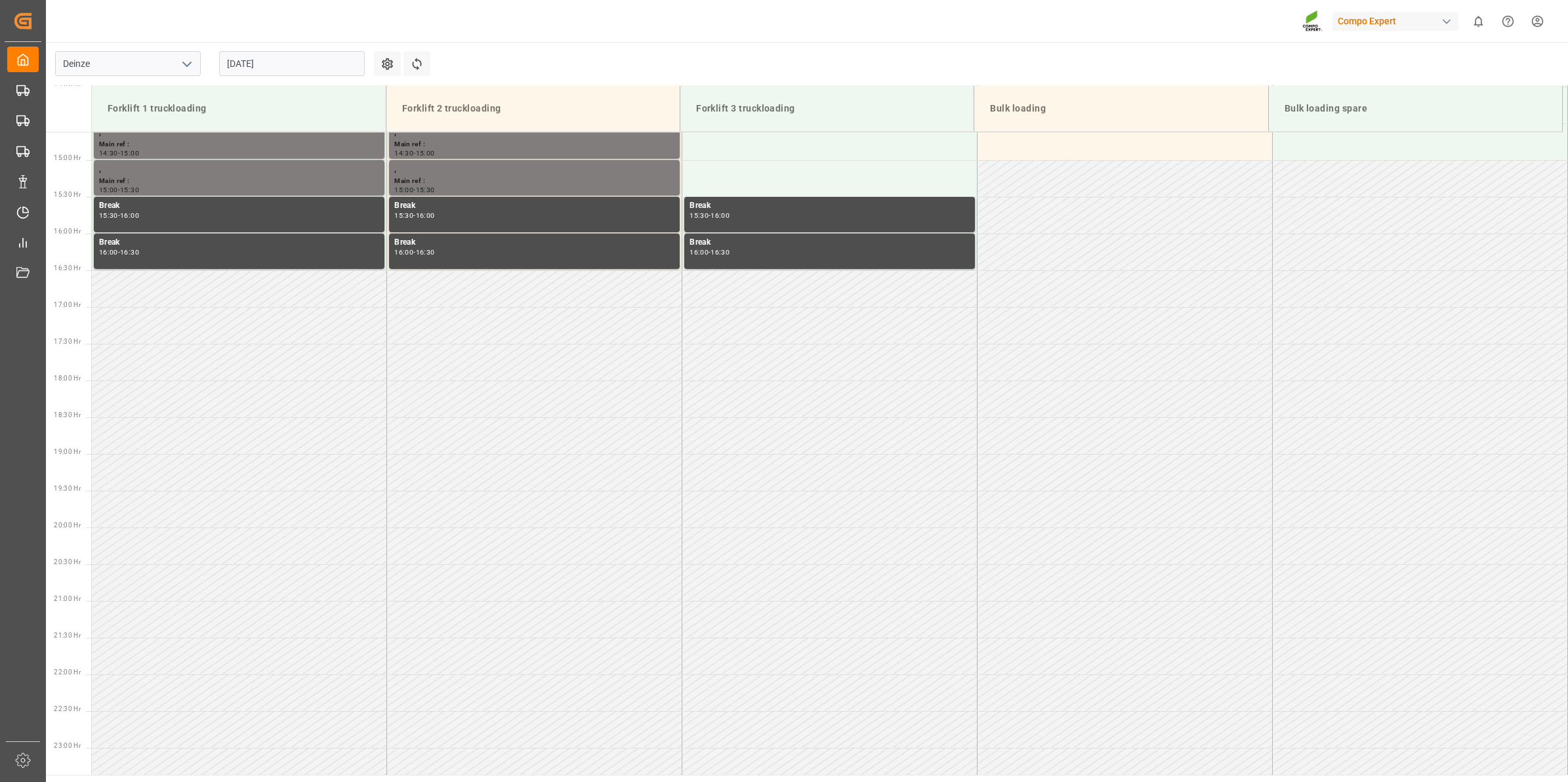
scroll to position [1093, 0]
